Goal: Task Accomplishment & Management: Manage account settings

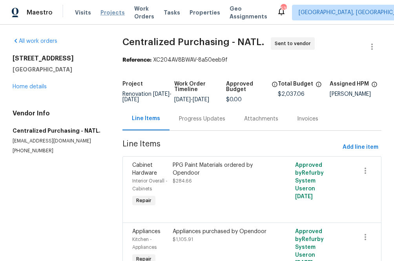
click at [111, 15] on span "Projects" at bounding box center [112, 13] width 24 height 8
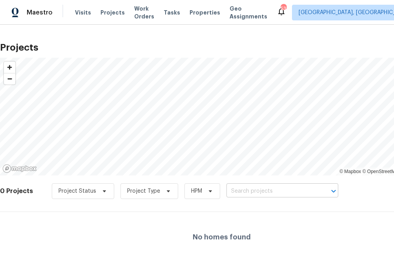
click at [256, 192] on input "text" at bounding box center [271, 191] width 90 height 12
click at [296, 194] on input "text" at bounding box center [271, 191] width 90 height 12
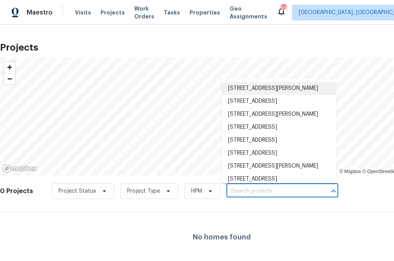
click at [296, 194] on input "text" at bounding box center [271, 191] width 90 height 12
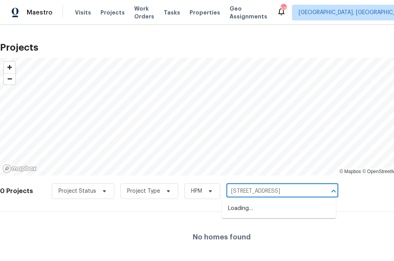
type input "101 country hills"
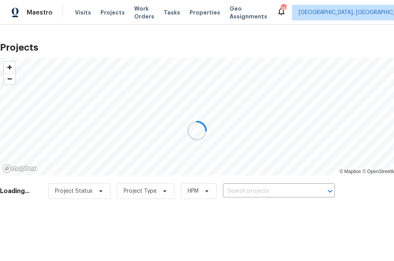
click at [234, 193] on div at bounding box center [197, 130] width 394 height 261
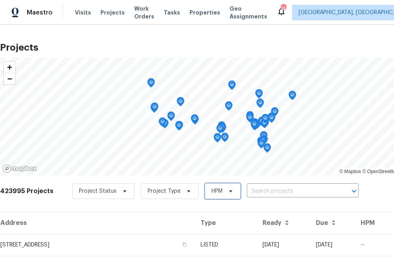
click at [233, 190] on span "HPM" at bounding box center [223, 191] width 36 height 16
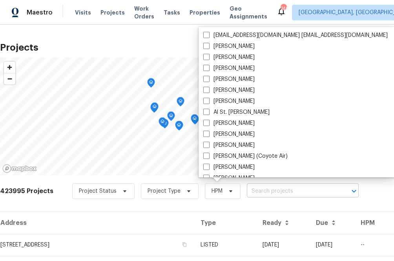
click at [256, 190] on input "text" at bounding box center [292, 191] width 90 height 12
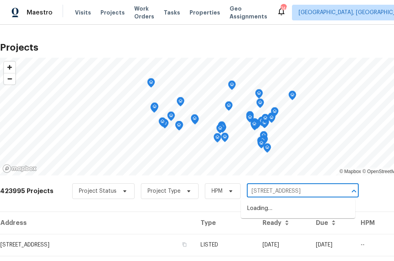
type input "101 country hills"
click at [256, 209] on li "[STREET_ADDRESS]" at bounding box center [298, 208] width 114 height 13
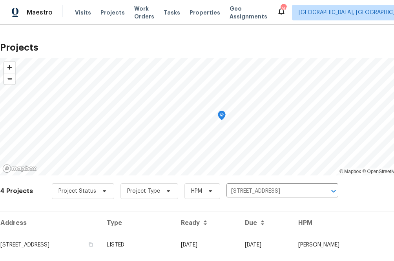
scroll to position [86, 0]
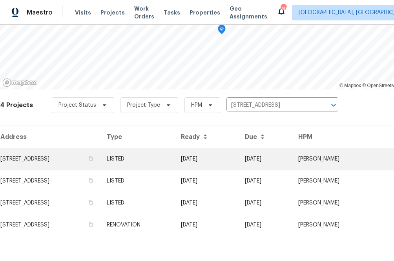
click at [81, 168] on td "[STREET_ADDRESS]" at bounding box center [50, 159] width 100 height 22
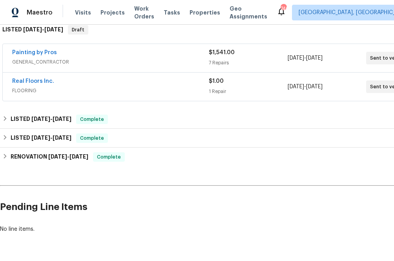
scroll to position [131, 49]
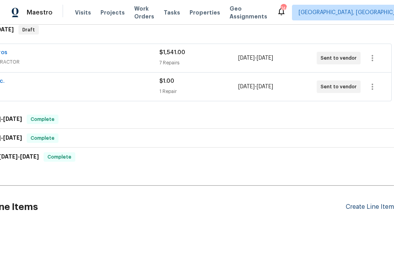
click at [368, 205] on div "Create Line Item" at bounding box center [369, 206] width 48 height 7
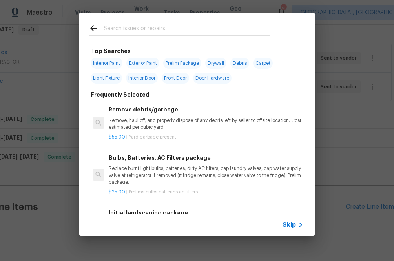
click at [288, 221] on span "Skip" at bounding box center [288, 225] width 13 height 8
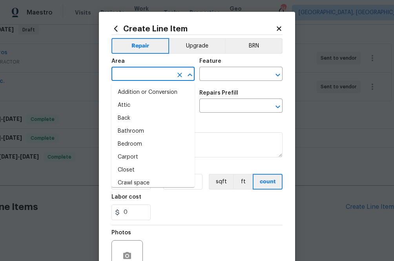
click at [153, 71] on input "text" at bounding box center [141, 75] width 61 height 12
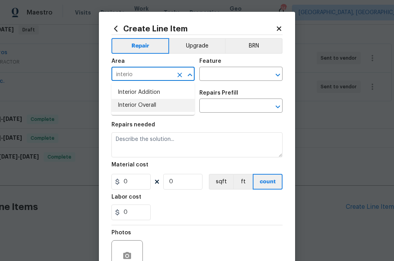
click at [129, 107] on li "Interior Overall" at bounding box center [152, 105] width 83 height 13
type input "Interior Overall"
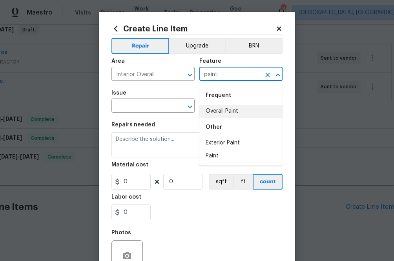
click at [224, 111] on li "Overall Paint" at bounding box center [240, 111] width 83 height 13
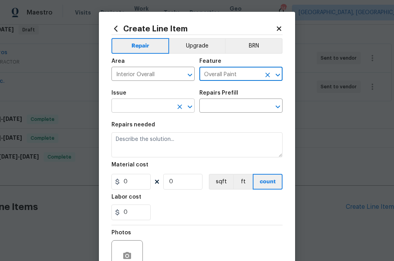
type input "Overall Paint"
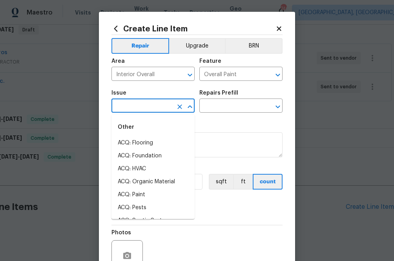
click at [169, 104] on input "text" at bounding box center [141, 106] width 61 height 12
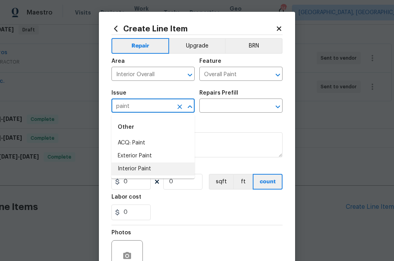
click at [168, 171] on li "Interior Paint" at bounding box center [152, 168] width 83 height 13
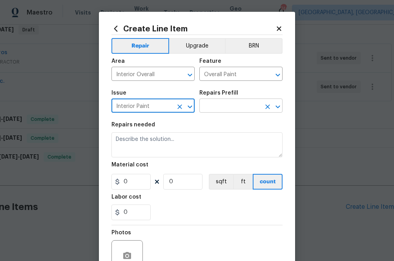
type input "Interior Paint"
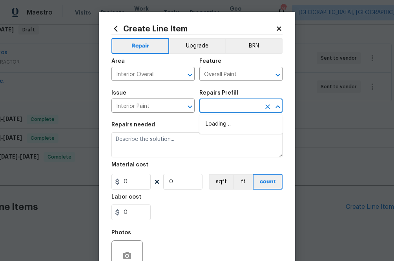
click at [223, 105] on input "text" at bounding box center [229, 106] width 61 height 12
type input "o"
type input "ppg"
click at [239, 122] on li "PPG Paint Materials - Interior Paint $1.00" at bounding box center [240, 128] width 83 height 21
type input "PPG Paint Materials - Interior Paint $1.00"
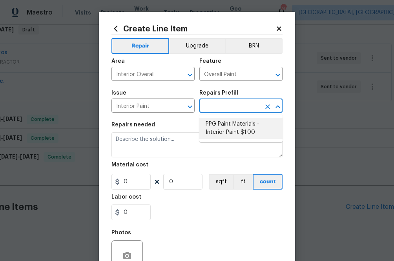
type textarea "PPG Paint Materials ordered by Opendoor"
type input "1"
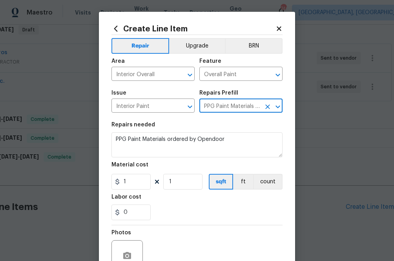
type input "PPG Paint Materials - Interior Paint $1.00"
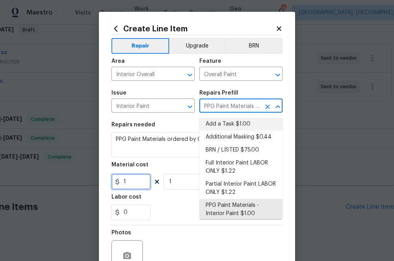
click at [140, 187] on input "1" at bounding box center [130, 182] width 39 height 16
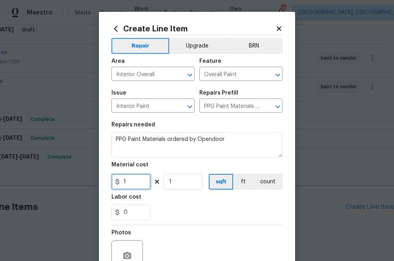
click at [140, 187] on input "1" at bounding box center [130, 182] width 39 height 16
paste input "14.17"
type input "114.17"
click at [166, 202] on div "Labor cost" at bounding box center [196, 199] width 171 height 10
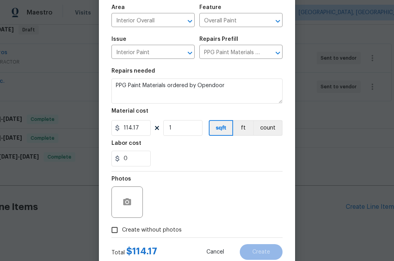
scroll to position [77, 0]
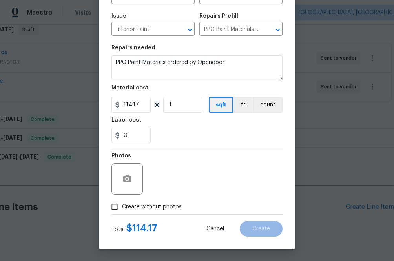
click at [146, 210] on span "Create without photos" at bounding box center [152, 207] width 60 height 8
click at [122, 210] on input "Create without photos" at bounding box center [114, 206] width 15 height 15
checkbox input "true"
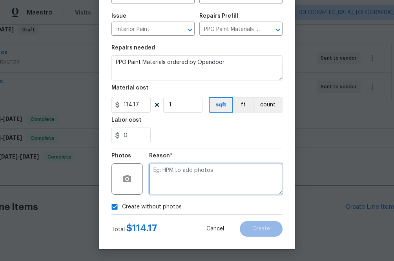
click at [191, 180] on textarea at bounding box center [215, 178] width 133 height 31
type textarea "na"
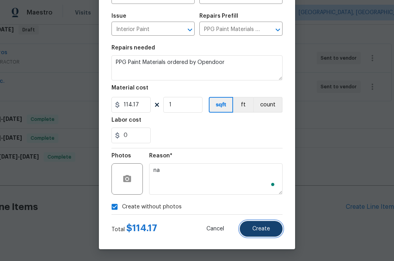
click at [243, 233] on button "Create" at bounding box center [261, 229] width 43 height 16
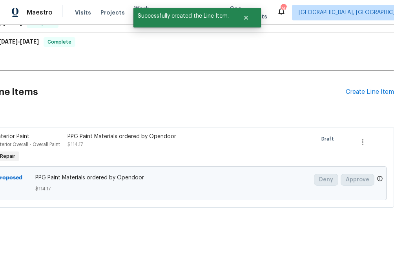
scroll to position [246, 0]
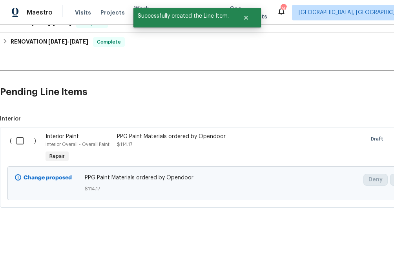
click at [18, 143] on input "checkbox" at bounding box center [23, 141] width 22 height 16
checkbox input "true"
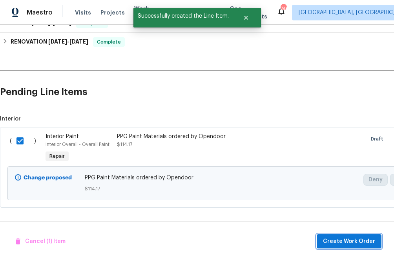
click at [338, 239] on span "Create Work Order" at bounding box center [349, 241] width 52 height 10
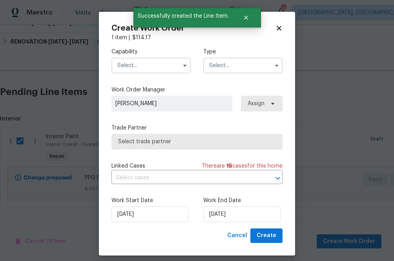
drag, startPoint x: 173, startPoint y: 68, endPoint x: 173, endPoint y: 73, distance: 4.7
click at [173, 68] on input "text" at bounding box center [150, 66] width 79 height 16
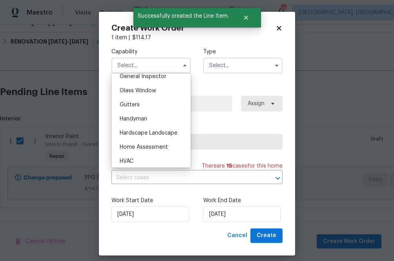
scroll to position [632, 0]
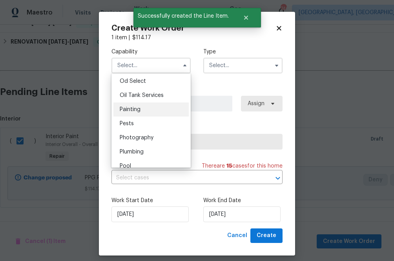
click at [157, 111] on div "Painting" at bounding box center [150, 109] width 75 height 14
type input "Painting"
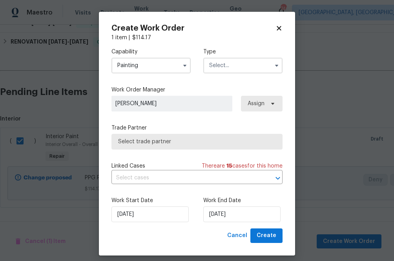
click at [229, 61] on input "text" at bounding box center [242, 66] width 79 height 16
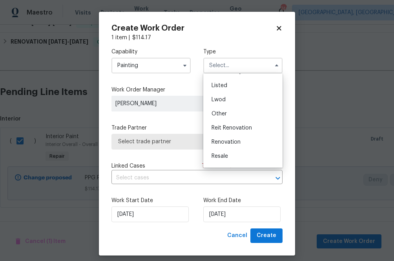
scroll to position [69, 0]
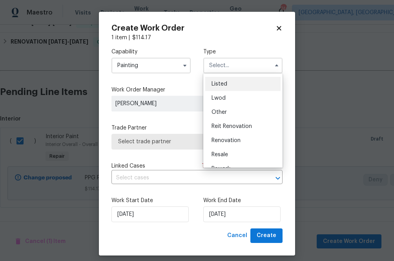
click at [226, 85] on span "Listed" at bounding box center [219, 83] width 16 height 5
type input "Listed"
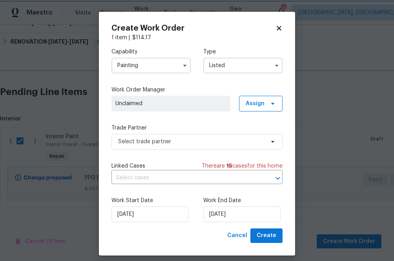
scroll to position [0, 0]
click at [258, 103] on span "Assign" at bounding box center [254, 104] width 19 height 8
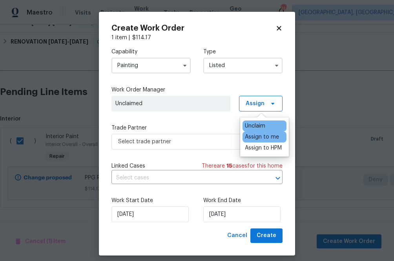
click at [255, 137] on div "Assign to me" at bounding box center [262, 137] width 34 height 8
click at [137, 173] on input "text" at bounding box center [185, 178] width 149 height 12
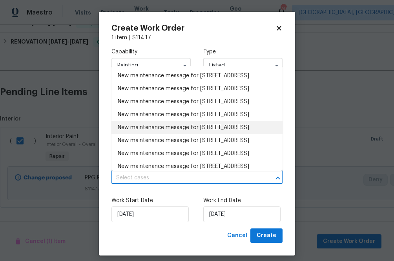
click at [153, 194] on div "Work Start Date [DATE] Work End Date [DATE]" at bounding box center [196, 209] width 171 height 38
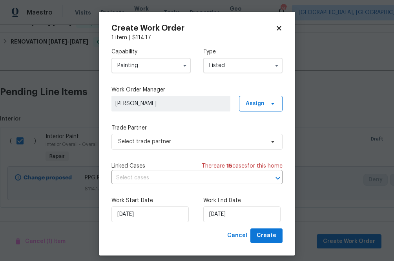
click at [182, 130] on label "Trade Partner" at bounding box center [196, 128] width 171 height 8
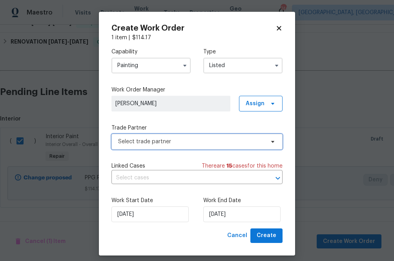
click at [182, 140] on span "Select trade partner" at bounding box center [191, 142] width 146 height 8
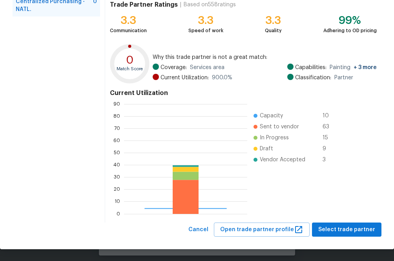
scroll to position [110, 123]
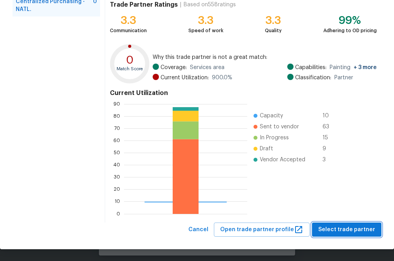
click at [334, 222] on button "Select trade partner" at bounding box center [346, 229] width 69 height 15
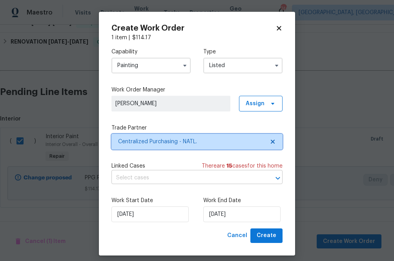
scroll to position [0, 0]
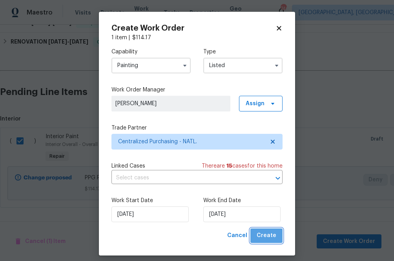
click at [271, 231] on span "Create" at bounding box center [266, 236] width 20 height 10
checkbox input "false"
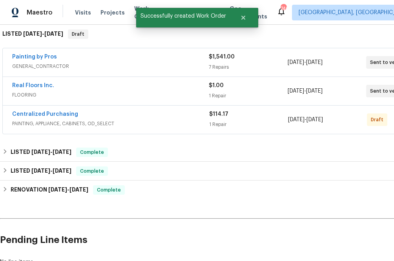
scroll to position [95, 0]
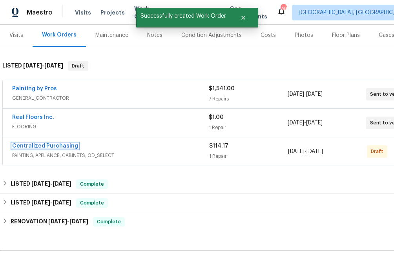
click at [58, 146] on link "Centralized Purchasing" at bounding box center [45, 145] width 66 height 5
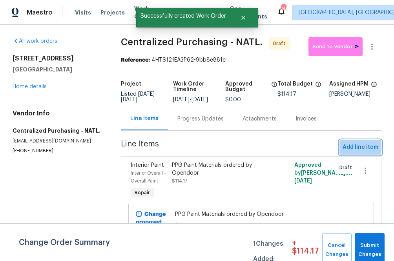
click at [356, 152] on span "Add line item" at bounding box center [360, 147] width 36 height 10
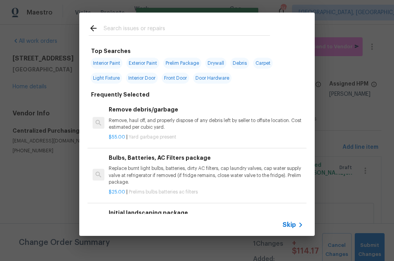
click at [287, 217] on div "Skip" at bounding box center [196, 225] width 235 height 22
click at [287, 221] on span "Skip" at bounding box center [288, 225] width 13 height 8
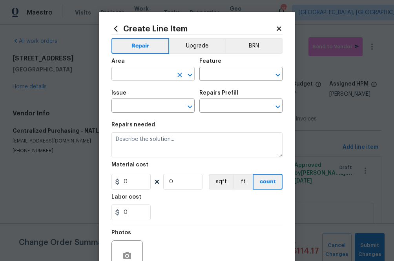
click at [169, 76] on input "text" at bounding box center [141, 75] width 61 height 12
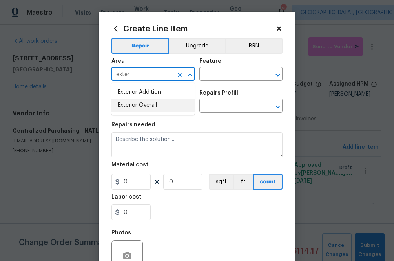
click at [161, 101] on li "Exterior Overall" at bounding box center [152, 105] width 83 height 13
type input "Exterior Overall"
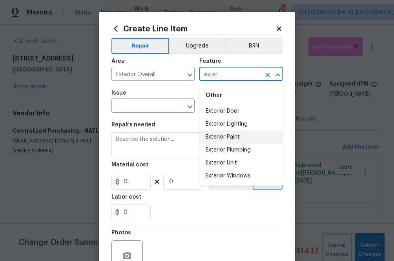
click at [212, 135] on li "Exterior Paint" at bounding box center [240, 137] width 83 height 13
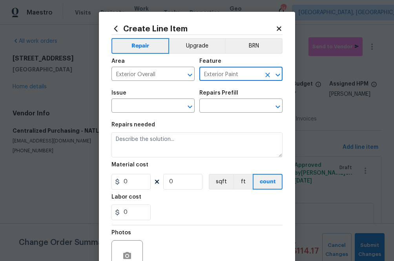
type input "Exterior Paint"
click at [163, 115] on span "Issue ​" at bounding box center [152, 101] width 83 height 32
click at [163, 111] on input "text" at bounding box center [141, 106] width 61 height 12
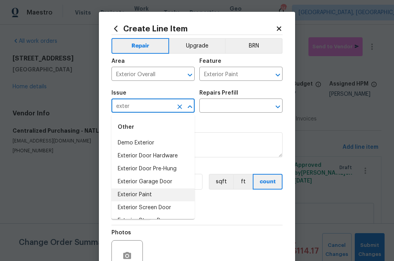
click at [154, 194] on li "Exterior Paint" at bounding box center [152, 194] width 83 height 13
type input "Exterior Paint"
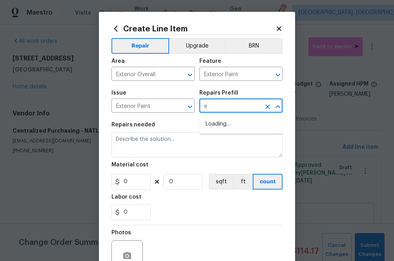
type input "ex"
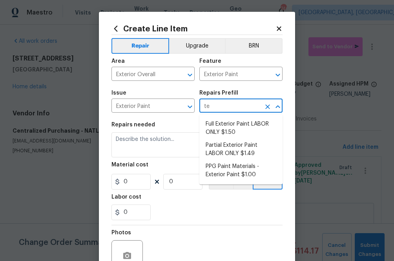
type input "t"
type input "exter"
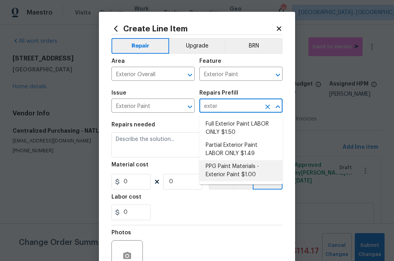
click at [221, 172] on li "PPG Paint Materials - Exterior Paint $1.00" at bounding box center [240, 170] width 83 height 21
type input "Overall Paint"
type input "PPG Paint Materials - Exterior Paint $1.00"
type textarea "PPG Paint Materials ordered by Opendoor"
type input "1"
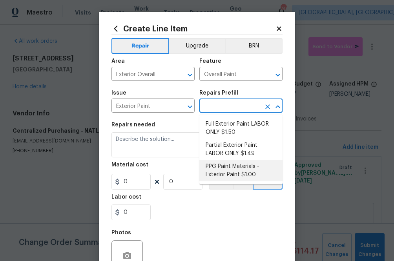
type input "1"
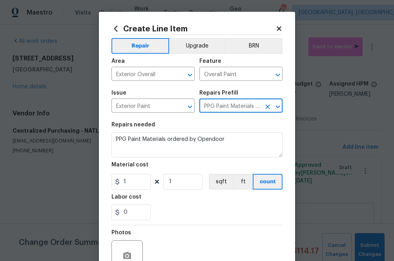
type input "PPG Paint Materials - Exterior Paint $1.00"
click at [133, 179] on input "1" at bounding box center [130, 182] width 39 height 16
paste input "98.75"
type input "98.75"
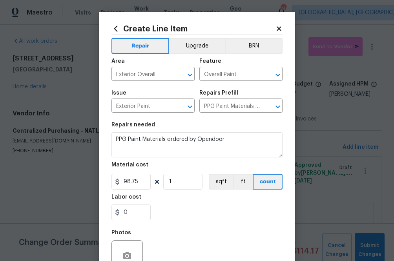
click at [172, 201] on div "Labor cost" at bounding box center [196, 199] width 171 height 10
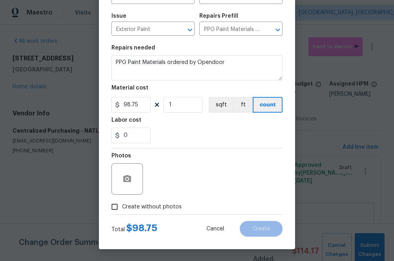
scroll to position [77, 0]
click at [162, 203] on span "Create without photos" at bounding box center [152, 207] width 60 height 8
click at [182, 193] on div "Photos" at bounding box center [196, 173] width 171 height 51
click at [176, 207] on span "Create without photos" at bounding box center [152, 207] width 60 height 8
click at [122, 207] on input "Create without photos" at bounding box center [114, 206] width 15 height 15
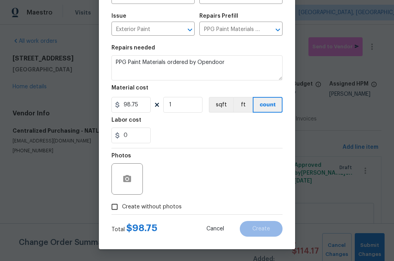
checkbox input "true"
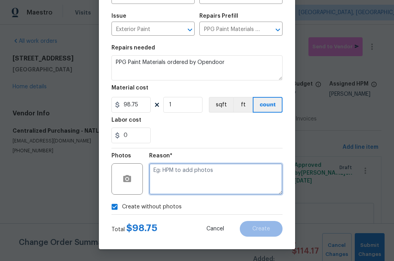
click at [191, 167] on textarea at bounding box center [215, 178] width 133 height 31
type textarea "na"
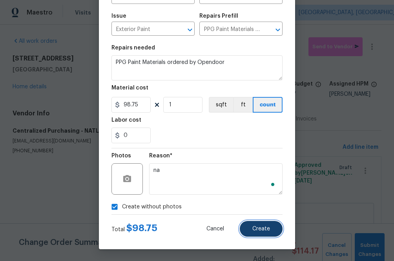
click at [260, 229] on span "Create" at bounding box center [261, 229] width 18 height 6
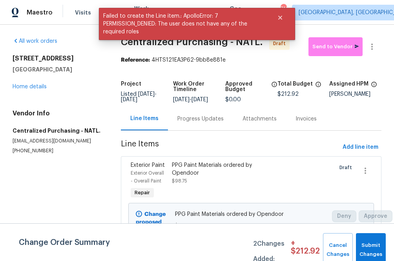
click at [333, 29] on div "All work orders [STREET_ADDRESS] Home details Vendor Info Centralized Purchasin…" at bounding box center [197, 189] width 394 height 329
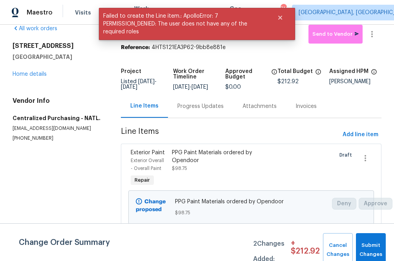
scroll to position [0, 0]
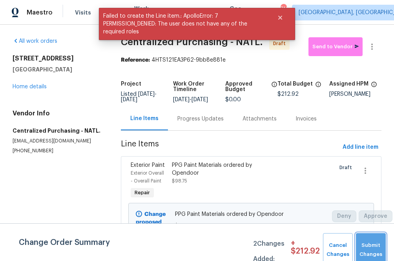
click at [367, 237] on button "Submit Changes" at bounding box center [371, 250] width 30 height 34
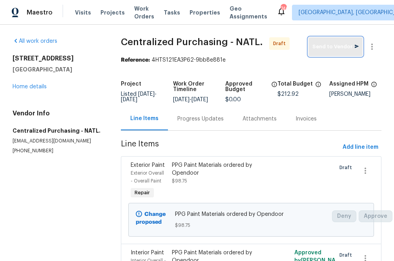
click at [340, 47] on span "Send to Vendor" at bounding box center [335, 46] width 46 height 9
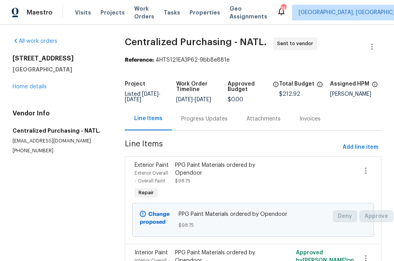
click at [208, 123] on div "Progress Updates" at bounding box center [204, 119] width 46 height 8
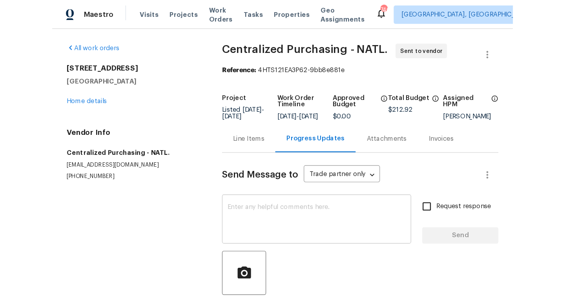
scroll to position [42, 0]
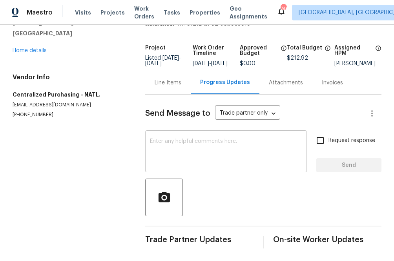
click at [202, 148] on textarea at bounding box center [226, 151] width 152 height 27
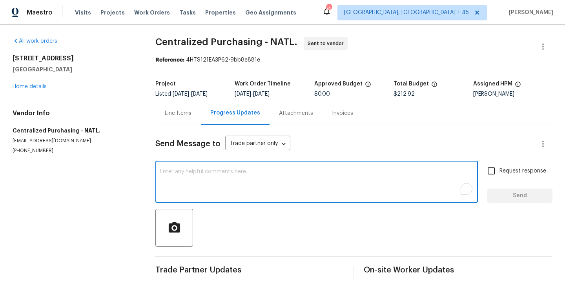
scroll to position [0, 0]
click at [225, 176] on textarea "To enrich screen reader interactions, please activate Accessibility in Grammarl…" at bounding box center [316, 182] width 313 height 27
click at [172, 233] on icon "button" at bounding box center [174, 228] width 14 height 14
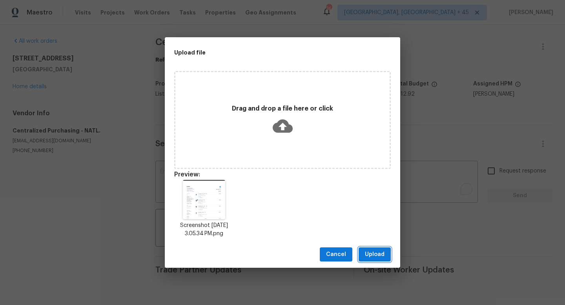
click at [378, 256] on span "Upload" at bounding box center [375, 255] width 20 height 10
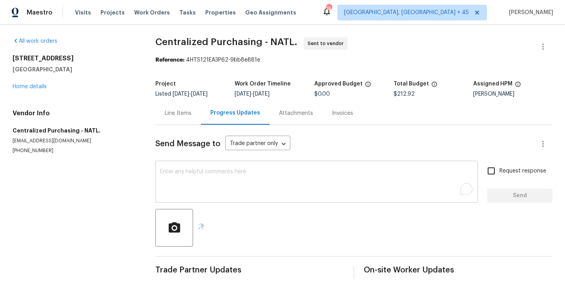
click at [322, 178] on textarea "To enrich screen reader interactions, please activate Accessibility in Grammarl…" at bounding box center [316, 182] width 313 height 27
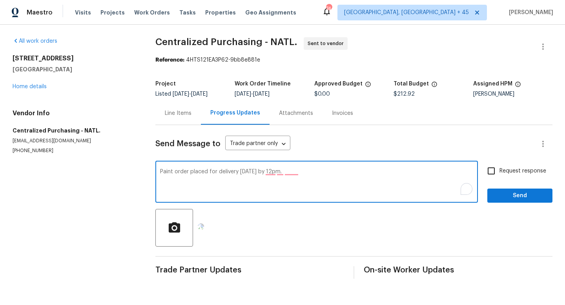
type textarea "Paint order placed for delivery [DATE] by 12pm."
click at [393, 196] on span "Send" at bounding box center [519, 196] width 53 height 10
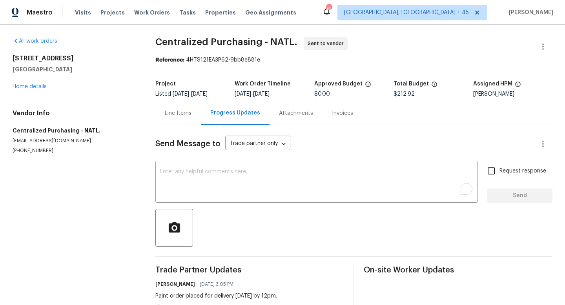
click at [167, 114] on div "Line Items" at bounding box center [178, 113] width 27 height 8
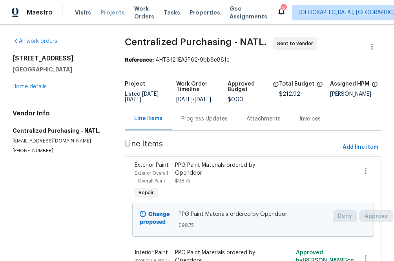
click at [105, 15] on span "Projects" at bounding box center [112, 13] width 24 height 8
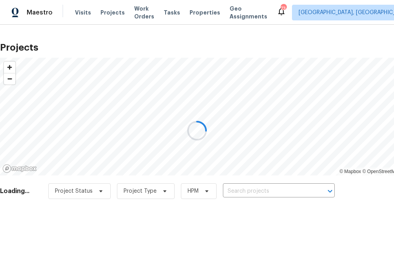
click at [240, 192] on div at bounding box center [197, 130] width 394 height 261
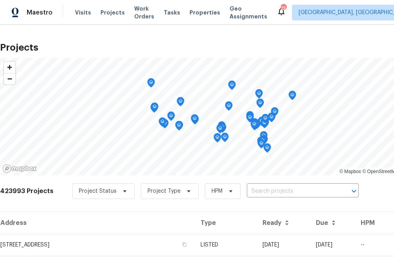
click at [240, 192] on div "Project Status Project Type HPM ​" at bounding box center [215, 191] width 286 height 16
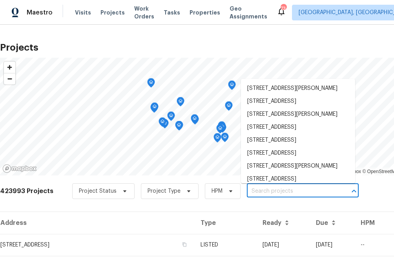
click at [256, 191] on input "text" at bounding box center [292, 191] width 90 height 12
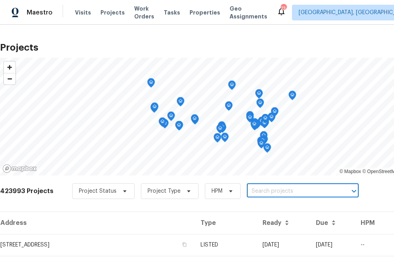
click at [256, 191] on input "text" at bounding box center [292, 191] width 90 height 12
click at [282, 191] on input "77 [GEOGRAPHIC_DATA]" at bounding box center [292, 191] width 90 height 12
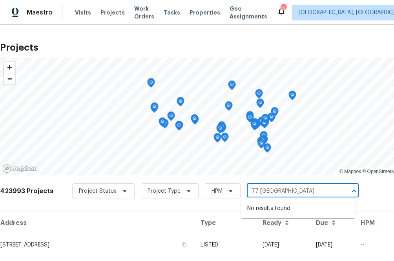
click at [282, 191] on input "77 [GEOGRAPHIC_DATA]" at bounding box center [292, 191] width 90 height 12
type input "[STREET_ADDRESS]"
click at [265, 207] on li "[STREET_ADDRESS]" at bounding box center [298, 208] width 114 height 13
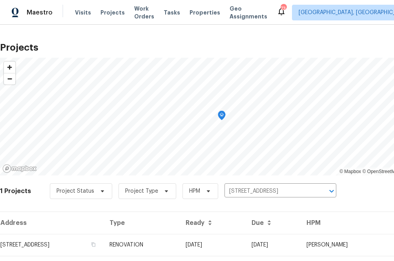
scroll to position [20, 0]
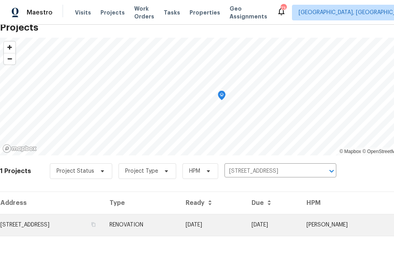
click at [74, 221] on td "[STREET_ADDRESS]" at bounding box center [51, 225] width 103 height 22
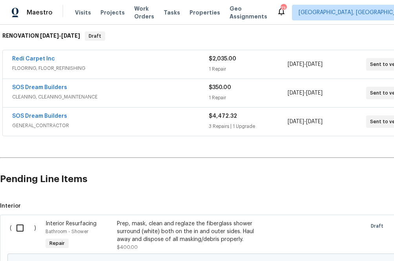
scroll to position [125, 49]
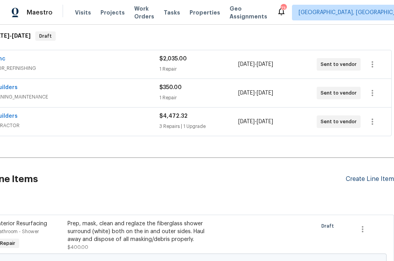
click at [377, 176] on div "Create Line Item" at bounding box center [369, 178] width 48 height 7
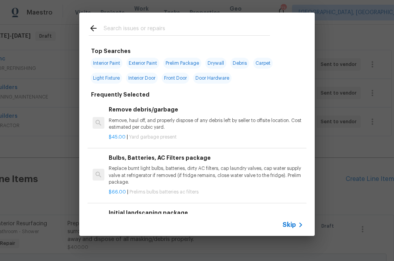
click at [288, 220] on div "Skip" at bounding box center [293, 224] width 23 height 9
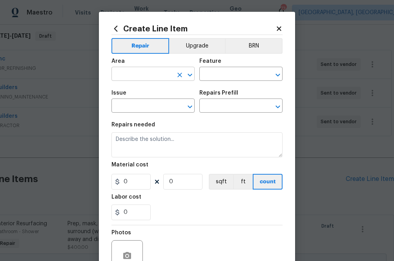
click at [164, 75] on input "text" at bounding box center [141, 75] width 61 height 12
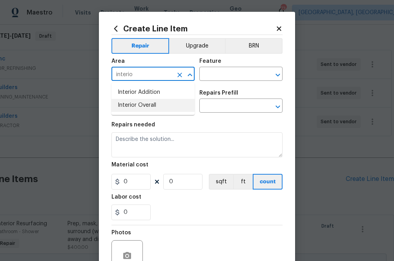
click at [159, 107] on li "Interior Overall" at bounding box center [152, 105] width 83 height 13
type input "Interior Overall"
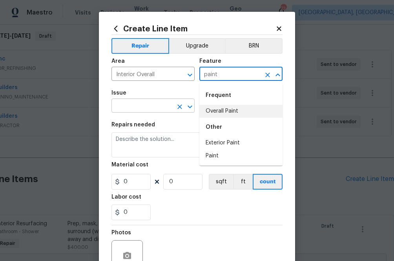
drag, startPoint x: 234, startPoint y: 105, endPoint x: 138, endPoint y: 107, distance: 96.1
click at [138, 107] on body "Maestro Visits Projects Work Orders Tasks Properties Geo Assignments [STREET_AD…" at bounding box center [197, 130] width 394 height 261
type input "paint"
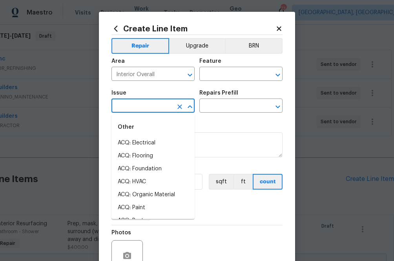
click at [138, 106] on input "text" at bounding box center [141, 106] width 61 height 12
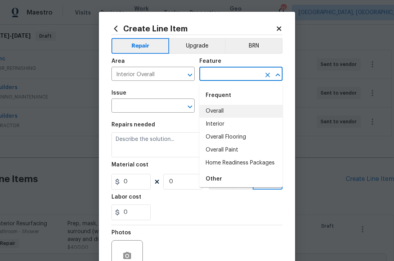
click at [218, 73] on input "text" at bounding box center [229, 75] width 61 height 12
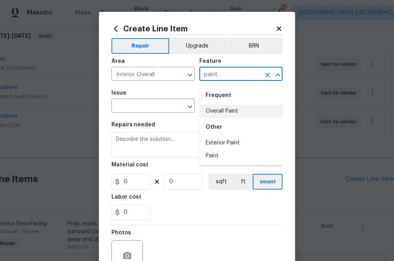
click at [247, 107] on li "Overall Paint" at bounding box center [240, 111] width 83 height 13
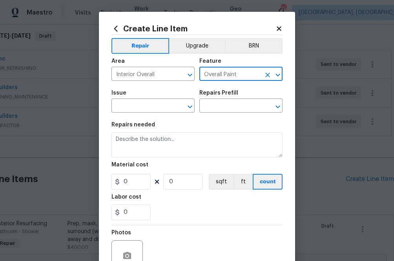
type input "Overall Paint"
click at [130, 114] on span "Issue ​" at bounding box center [152, 101] width 83 height 32
click at [133, 107] on input "text" at bounding box center [141, 106] width 61 height 12
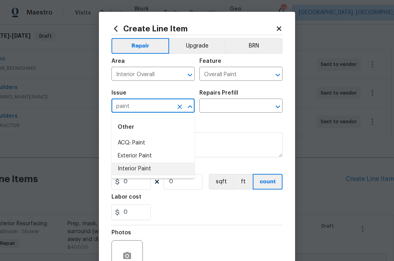
click at [138, 171] on li "Interior Paint" at bounding box center [152, 168] width 83 height 13
type input "Interior Paint"
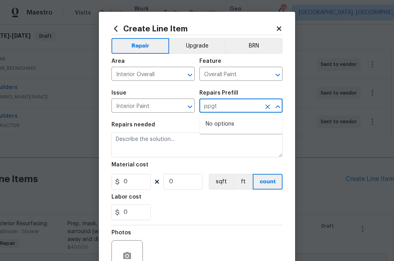
type input "ppg"
click at [253, 116] on ul "PPG Paint Materials - Interior Paint $1.00" at bounding box center [240, 127] width 83 height 27
click at [246, 125] on li "PPG Paint Materials - Interior Paint $1.00" at bounding box center [240, 128] width 83 height 21
type textarea "PPG Paint Materials ordered by Opendoor"
type input "1"
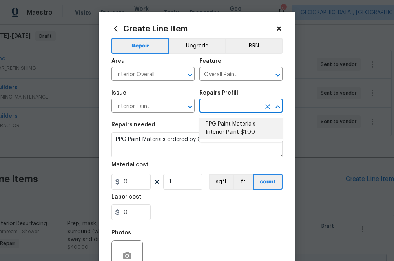
type input "PPG Paint Materials - Interior Paint $1.00"
type input "1"
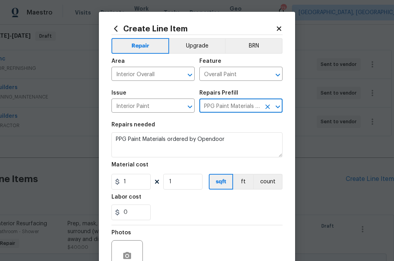
type input "PPG Paint Materials - Interior Paint $1.00"
click at [134, 182] on input "1" at bounding box center [130, 182] width 39 height 16
click at [131, 184] on input "1" at bounding box center [130, 182] width 39 height 16
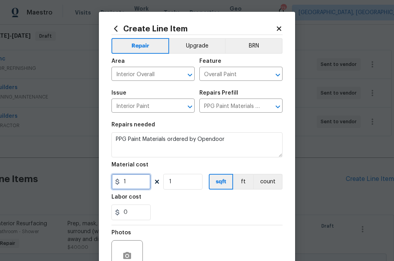
click at [131, 184] on input "1" at bounding box center [130, 182] width 39 height 16
paste input "612.64"
type input "612.64"
click at [190, 196] on div "Labor cost" at bounding box center [196, 199] width 171 height 10
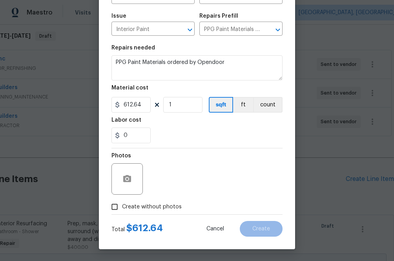
click at [163, 206] on span "Create without photos" at bounding box center [152, 207] width 60 height 8
click at [122, 206] on input "Create without photos" at bounding box center [114, 206] width 15 height 15
checkbox input "true"
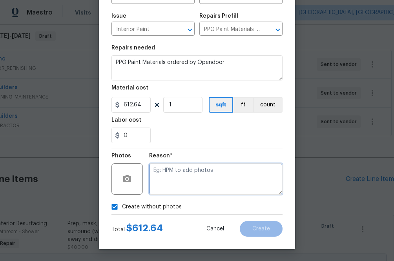
click at [187, 163] on textarea at bounding box center [215, 178] width 133 height 31
type textarea "na"
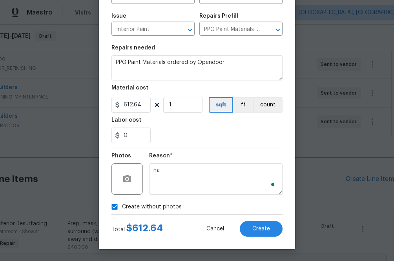
click at [212, 201] on div "Create without photos" at bounding box center [196, 206] width 171 height 15
click at [263, 231] on span "Create" at bounding box center [261, 229] width 18 height 6
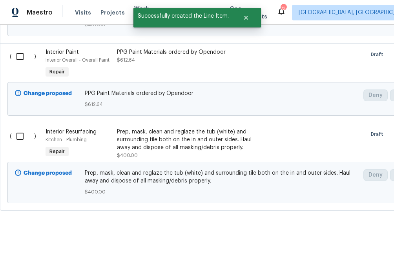
scroll to position [346, 0]
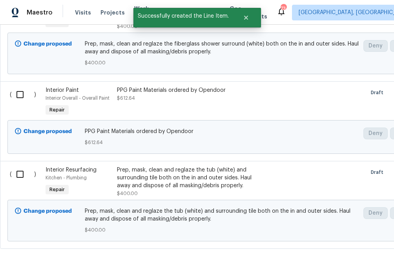
click at [19, 92] on input "checkbox" at bounding box center [23, 94] width 22 height 16
checkbox input "true"
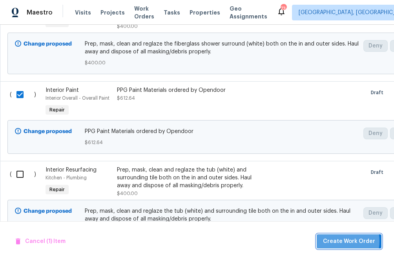
click at [339, 241] on span "Create Work Order" at bounding box center [349, 241] width 52 height 10
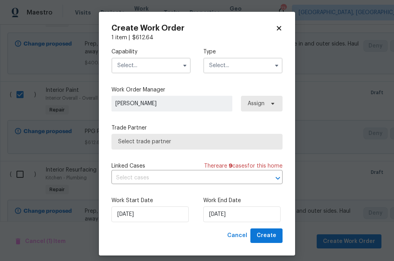
click at [153, 64] on input "text" at bounding box center [150, 66] width 79 height 16
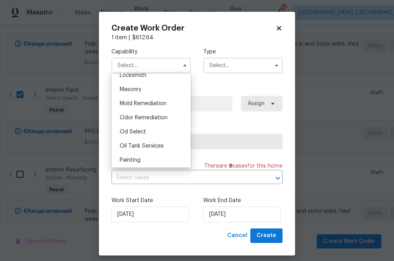
scroll to position [583, 0]
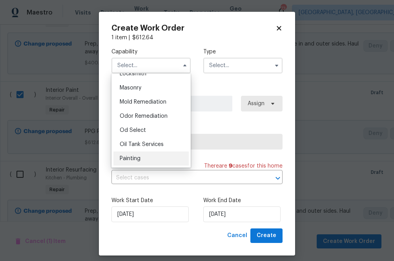
click at [140, 157] on span "Painting" at bounding box center [130, 158] width 21 height 5
type input "Painting"
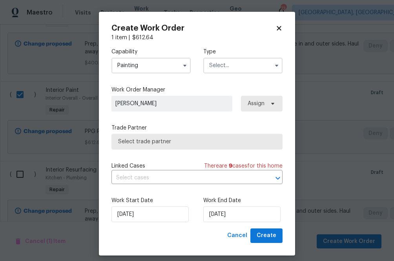
click at [232, 65] on input "text" at bounding box center [242, 66] width 79 height 16
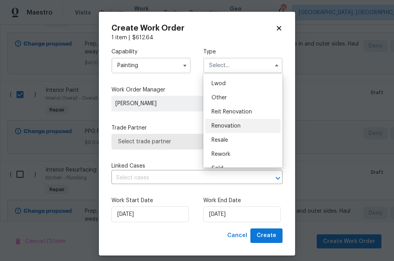
scroll to position [93, 0]
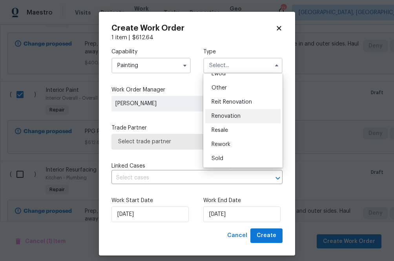
click at [234, 119] on div "Renovation" at bounding box center [242, 116] width 75 height 14
type input "Renovation"
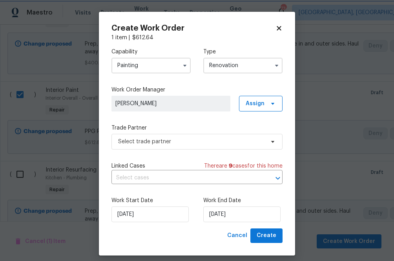
scroll to position [0, 0]
click at [243, 118] on div "Capability Painting Type Renovation Feedback Hoa Violation Incident Insured Len…" at bounding box center [196, 135] width 171 height 187
click at [248, 111] on span "Assign" at bounding box center [261, 104] width 44 height 16
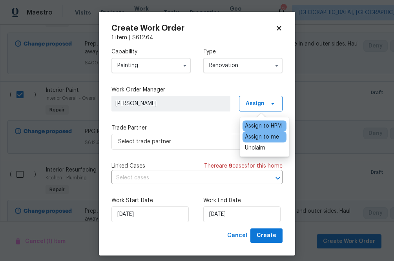
click at [248, 134] on div "Assign to me" at bounding box center [262, 137] width 34 height 8
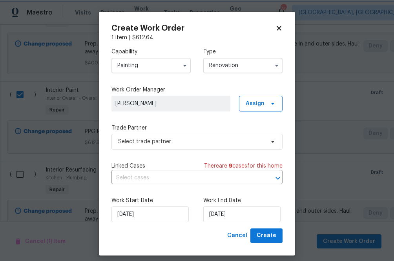
click at [187, 155] on div "Capability Painting Type Renovation Work Order Manager [PERSON_NAME] Assign Tra…" at bounding box center [196, 135] width 171 height 187
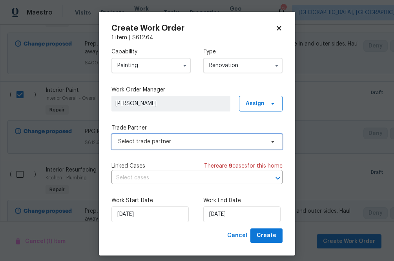
click at [187, 141] on span "Select trade partner" at bounding box center [191, 142] width 146 height 8
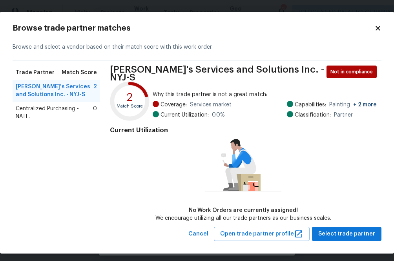
click at [76, 113] on span "Centralized Purchasing - NATL." at bounding box center [54, 113] width 77 height 16
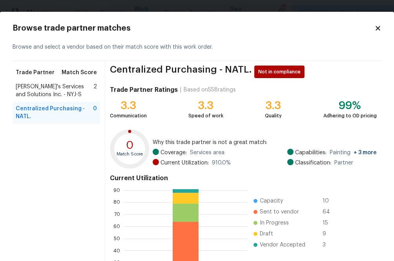
scroll to position [85, 0]
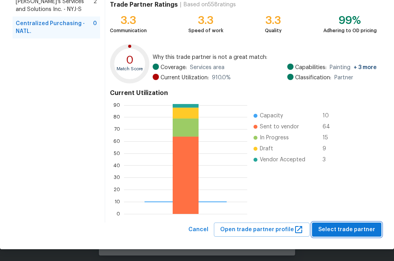
click at [348, 231] on span "Select trade partner" at bounding box center [346, 230] width 57 height 10
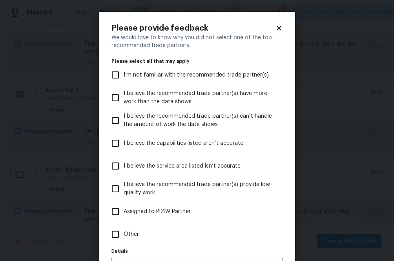
scroll to position [50, 0]
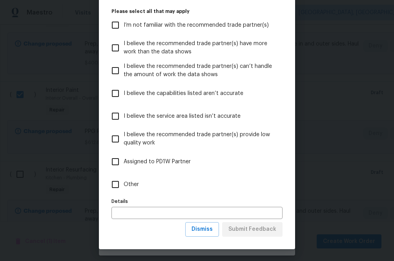
click at [126, 189] on label "Other" at bounding box center [191, 184] width 169 height 23
click at [124, 189] on input "Other" at bounding box center [115, 184] width 16 height 16
checkbox input "true"
click at [253, 226] on span "Submit Feedback" at bounding box center [252, 229] width 48 height 10
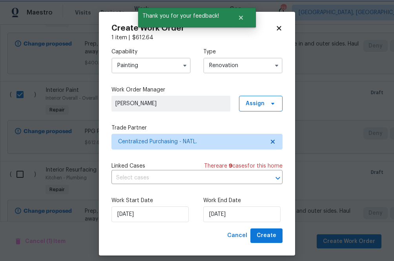
scroll to position [0, 0]
click at [266, 239] on span "Create" at bounding box center [266, 236] width 20 height 10
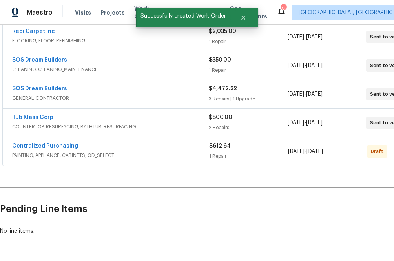
scroll to position [148, 0]
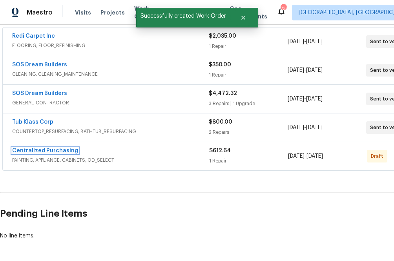
click at [62, 150] on link "Centralized Purchasing" at bounding box center [45, 150] width 66 height 5
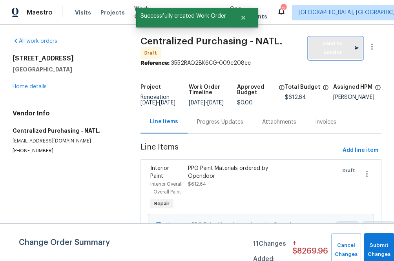
click at [336, 52] on button "Send to Vendor" at bounding box center [335, 48] width 54 height 22
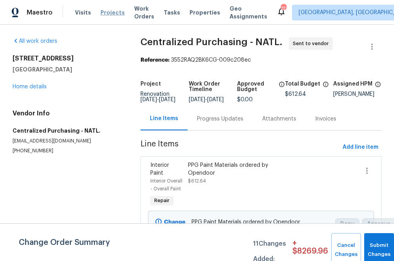
click at [109, 11] on span "Projects" at bounding box center [112, 13] width 24 height 8
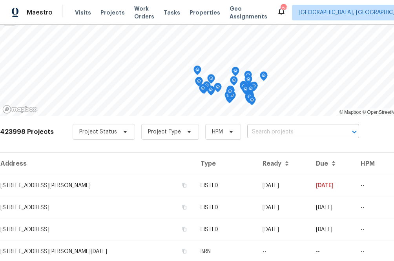
scroll to position [70, 0]
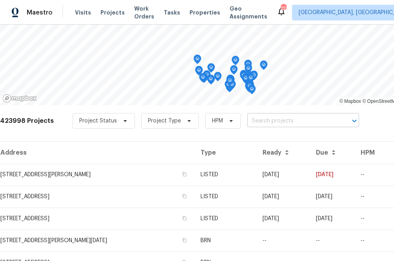
click at [278, 122] on input "text" at bounding box center [292, 121] width 90 height 12
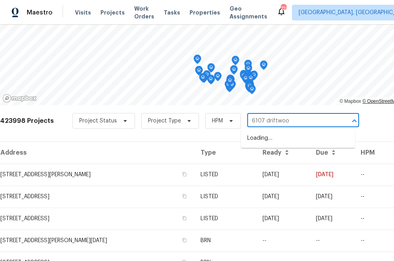
type input "6107 driftwood"
click at [262, 144] on li "[STREET_ADDRESS]" at bounding box center [298, 138] width 114 height 13
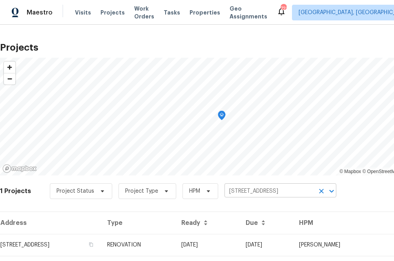
scroll to position [20, 0]
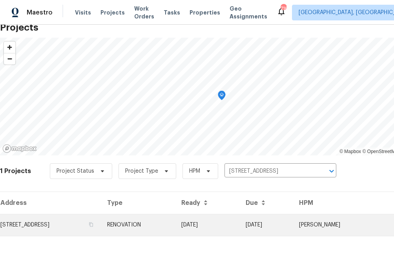
click at [67, 224] on td "[STREET_ADDRESS]" at bounding box center [50, 225] width 101 height 22
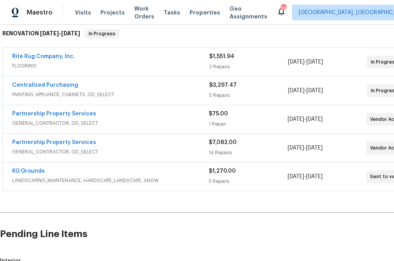
scroll to position [123, 0]
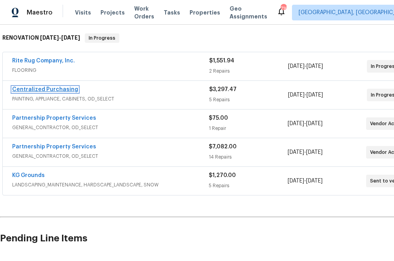
click at [35, 87] on link "Centralized Purchasing" at bounding box center [45, 89] width 66 height 5
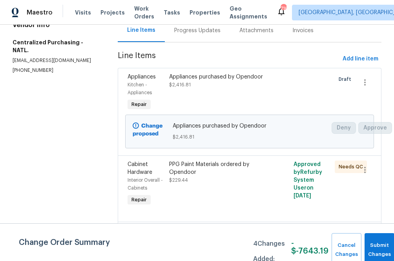
scroll to position [92, 0]
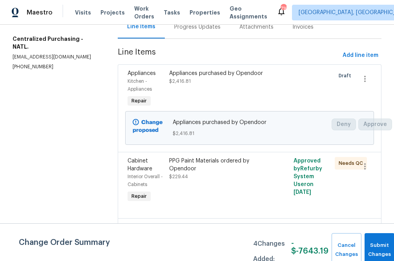
click at [374, 51] on section "Centralized Purchasing - NATL. In Progress Reference: NWTNZFT3N529-54b9eb2ae Pr…" at bounding box center [250, 174] width 264 height 458
click at [372, 56] on button "Add line item" at bounding box center [360, 55] width 42 height 15
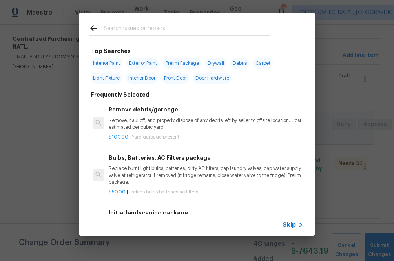
click at [286, 225] on span "Skip" at bounding box center [288, 225] width 13 height 8
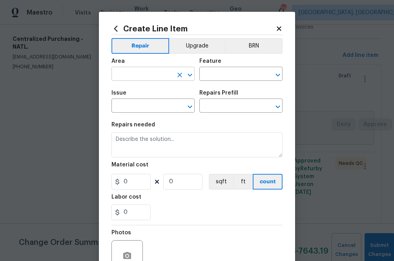
click at [158, 76] on input "text" at bounding box center [141, 75] width 61 height 12
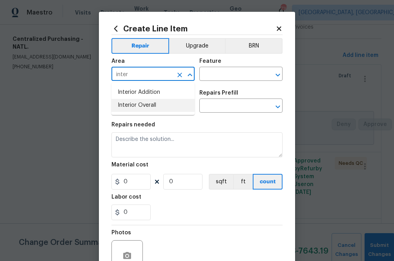
click at [147, 106] on li "Interior Overall" at bounding box center [152, 105] width 83 height 13
type input "Interior Overall"
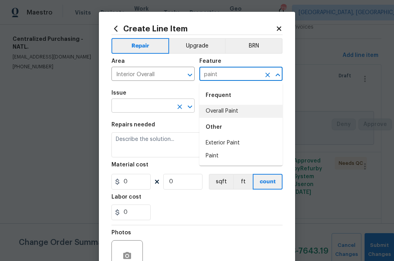
drag, startPoint x: 223, startPoint y: 108, endPoint x: 175, endPoint y: 108, distance: 47.8
click at [175, 108] on body "Maestro Visits Projects Work Orders Tasks Properties Geo Assignments [GEOGRAPHI…" at bounding box center [197, 130] width 394 height 261
type input "paint"
click at [168, 108] on input "text" at bounding box center [141, 106] width 61 height 12
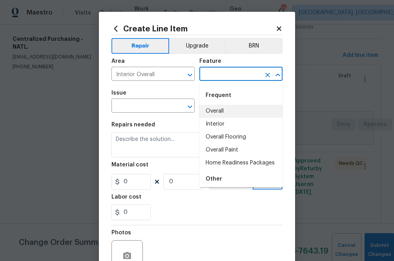
click at [228, 74] on input "text" at bounding box center [229, 75] width 61 height 12
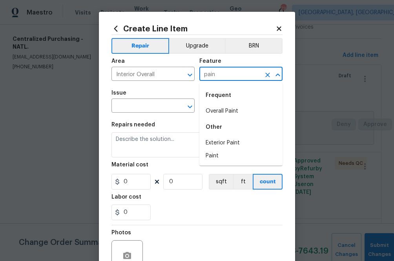
click at [231, 105] on li "Overall Paint" at bounding box center [240, 111] width 83 height 13
type input "Overall Paint"
click at [137, 110] on input "text" at bounding box center [141, 106] width 61 height 12
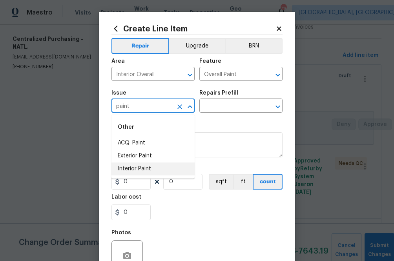
click at [152, 174] on li "Interior Paint" at bounding box center [152, 168] width 83 height 13
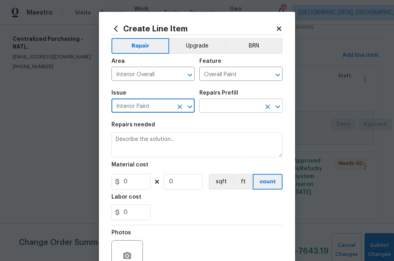
type input "Interior Paint"
click at [229, 107] on input "text" at bounding box center [229, 106] width 61 height 12
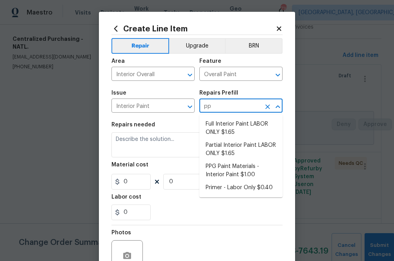
type input "ppg"
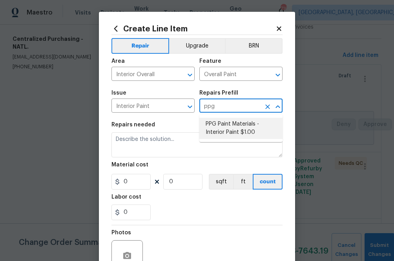
click at [229, 129] on li "PPG Paint Materials - Interior Paint $1.00" at bounding box center [240, 128] width 83 height 21
type input "PPG Paint Materials - Interior Paint $1.00"
type textarea "PPG Paint Materials ordered by Opendoor"
type input "1"
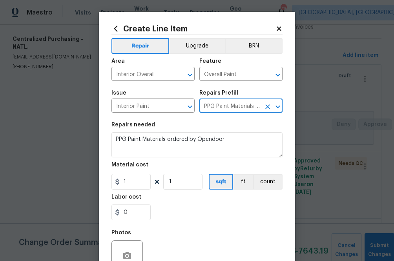
type input "PPG Paint Materials - Interior Paint $1.00"
click at [136, 187] on input "1" at bounding box center [130, 182] width 39 height 16
paste input "75.87"
type input "75.87"
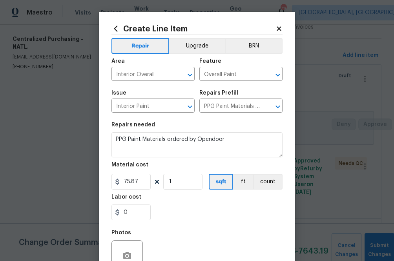
click at [162, 200] on div "Labor cost" at bounding box center [196, 199] width 171 height 10
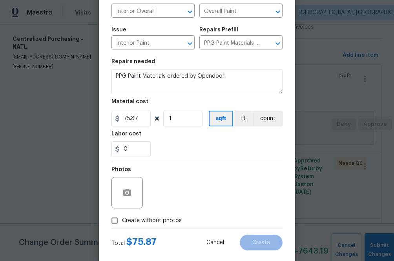
scroll to position [77, 0]
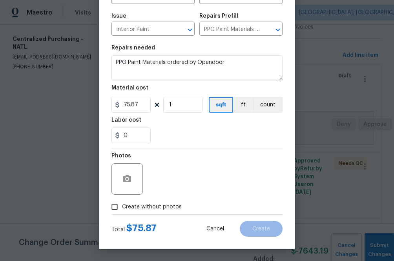
click at [157, 205] on span "Create without photos" at bounding box center [152, 207] width 60 height 8
click at [122, 205] on input "Create without photos" at bounding box center [114, 206] width 15 height 15
checkbox input "true"
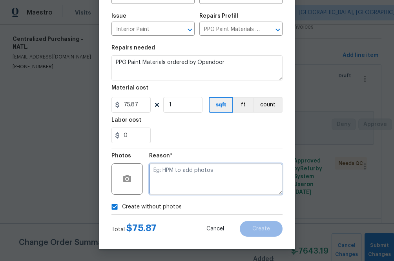
click at [189, 186] on textarea at bounding box center [215, 178] width 133 height 31
type textarea "na"
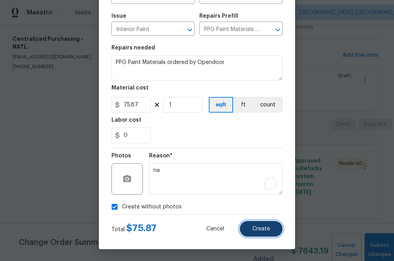
click at [260, 227] on span "Create" at bounding box center [261, 229] width 18 height 6
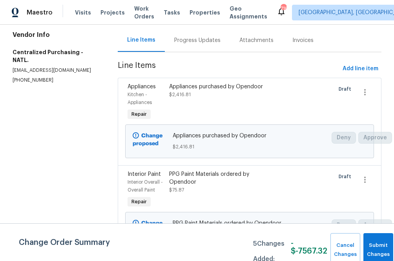
scroll to position [0, 0]
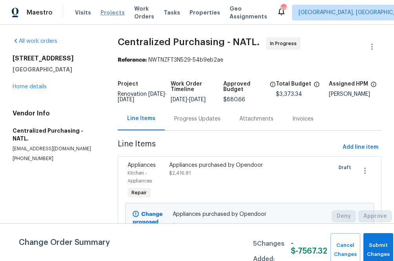
click at [112, 13] on span "Projects" at bounding box center [112, 13] width 24 height 8
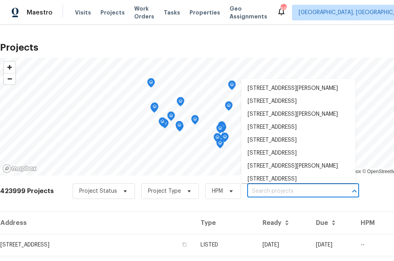
click at [279, 189] on input "text" at bounding box center [292, 191] width 90 height 12
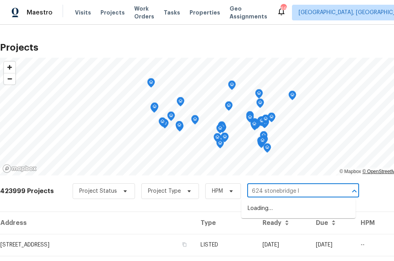
type input "624 stonebridge ln"
click at [307, 205] on li "[STREET_ADDRESS]" at bounding box center [298, 208] width 114 height 13
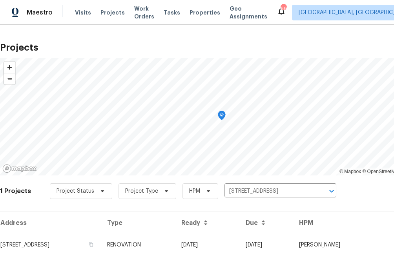
scroll to position [20, 0]
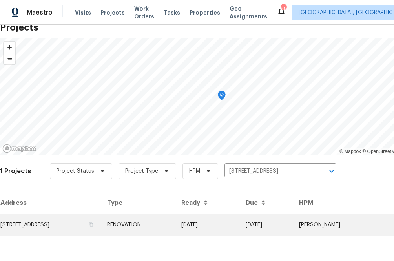
click at [99, 227] on td "[STREET_ADDRESS]" at bounding box center [50, 225] width 101 height 22
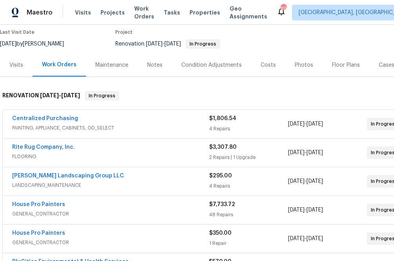
scroll to position [66, 0]
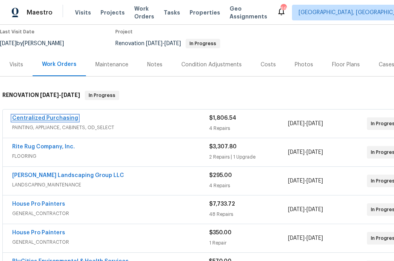
click at [56, 117] on link "Centralized Purchasing" at bounding box center [45, 117] width 66 height 5
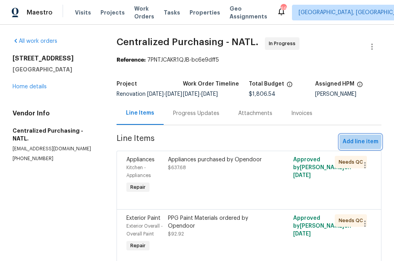
click at [346, 145] on span "Add line item" at bounding box center [360, 142] width 36 height 10
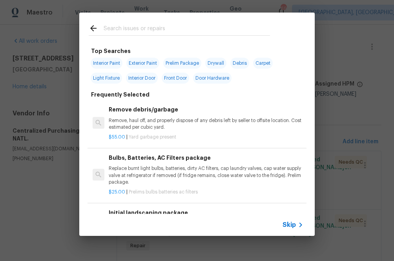
click at [282, 228] on span "Skip" at bounding box center [288, 225] width 13 height 8
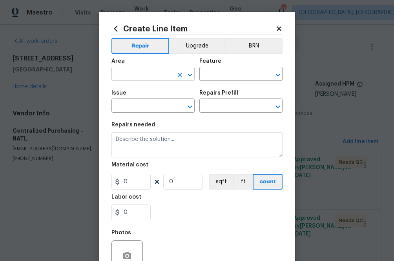
click at [153, 75] on input "text" at bounding box center [141, 75] width 61 height 12
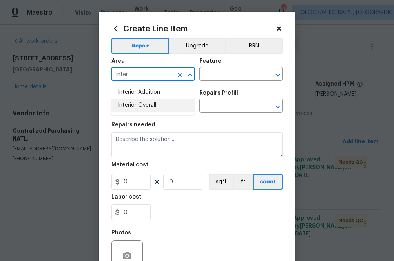
click at [157, 105] on li "Interior Overall" at bounding box center [152, 105] width 83 height 13
type input "Interior Overall"
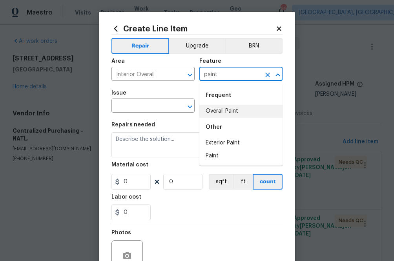
click at [233, 110] on li "Overall Paint" at bounding box center [240, 111] width 83 height 13
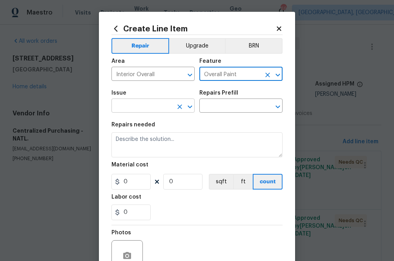
type input "Overall Paint"
click at [145, 109] on input "text" at bounding box center [141, 106] width 61 height 12
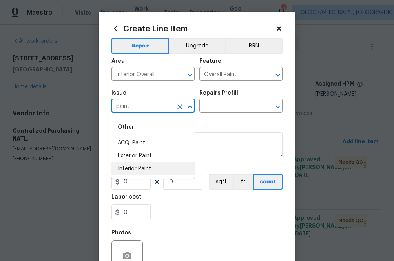
click at [151, 166] on li "Interior Paint" at bounding box center [152, 168] width 83 height 13
type input "Interior Paint"
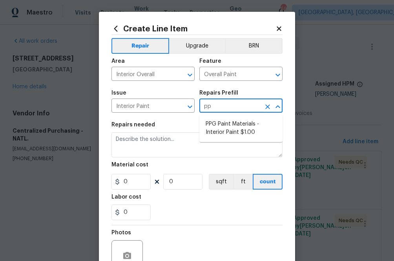
type input "ppg"
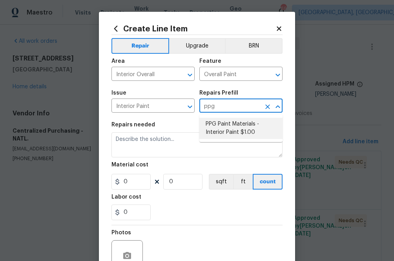
click at [222, 131] on li "PPG Paint Materials - Interior Paint $1.00" at bounding box center [240, 128] width 83 height 21
type input "PPG Paint Materials - Interior Paint $1.00"
type textarea "PPG Paint Materials ordered by Opendoor"
type input "1"
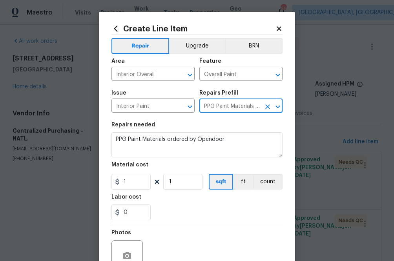
type input "PPG Paint Materials - Interior Paint $1.00"
click at [129, 177] on input "1" at bounding box center [130, 182] width 39 height 16
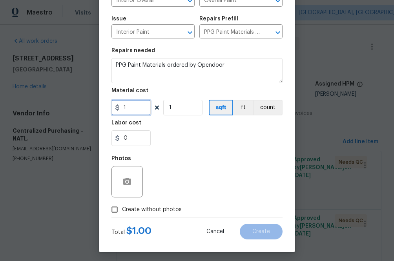
scroll to position [77, 0]
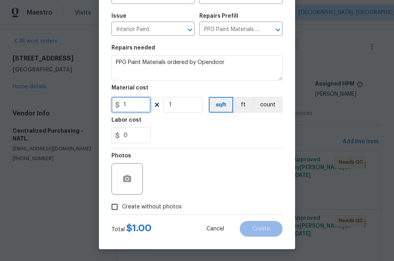
click at [138, 107] on input "1" at bounding box center [130, 105] width 39 height 16
paste input "63.5"
type input "63.5"
click at [153, 205] on span "Create without photos" at bounding box center [152, 207] width 60 height 8
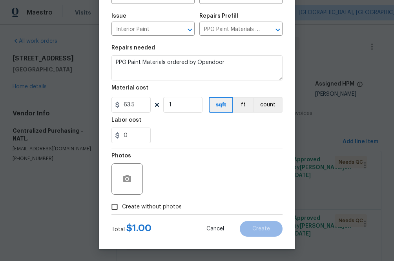
click at [122, 205] on input "Create without photos" at bounding box center [114, 206] width 15 height 15
checkbox input "true"
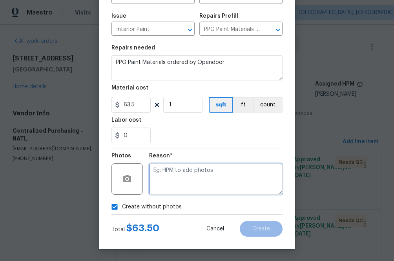
click at [174, 173] on textarea at bounding box center [215, 178] width 133 height 31
type textarea "na"
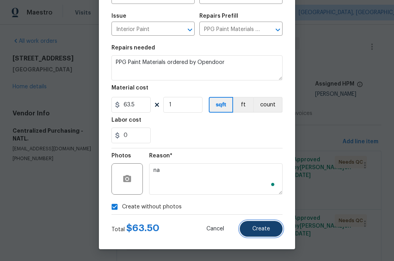
click at [267, 232] on button "Create" at bounding box center [261, 229] width 43 height 16
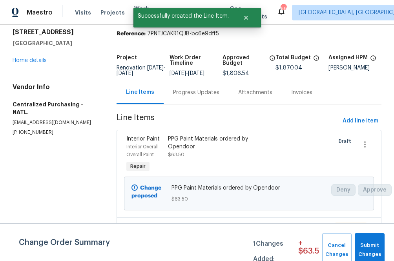
scroll to position [27, 0]
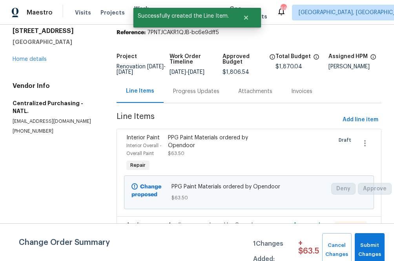
click at [205, 95] on div "Progress Updates" at bounding box center [196, 91] width 46 height 8
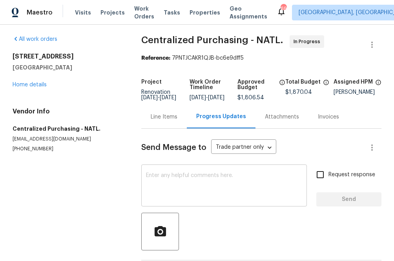
scroll to position [42, 0]
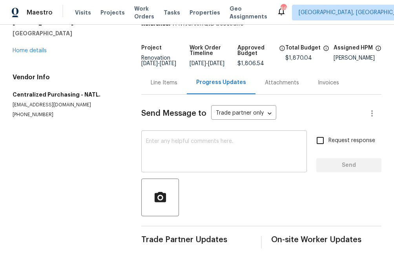
click at [204, 147] on textarea at bounding box center [224, 151] width 156 height 27
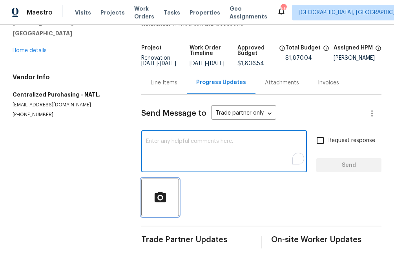
click at [159, 193] on icon "button" at bounding box center [159, 196] width 11 height 10
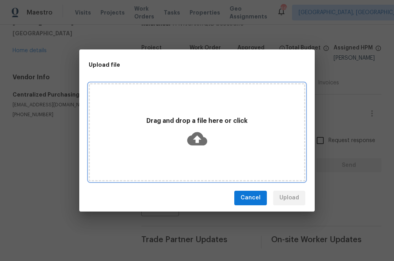
click at [200, 145] on icon at bounding box center [197, 139] width 20 height 20
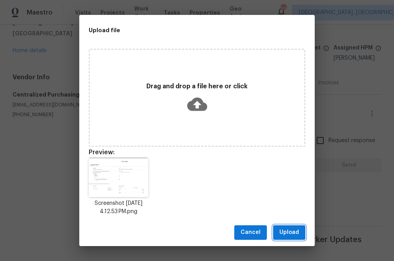
click at [296, 235] on span "Upload" at bounding box center [289, 232] width 20 height 10
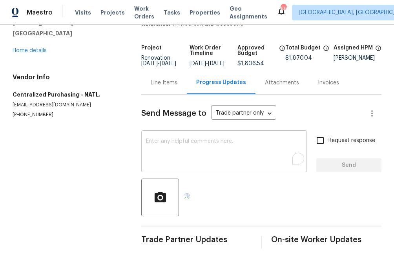
click at [176, 142] on textarea "To enrich screen reader interactions, please activate Accessibility in Grammarl…" at bounding box center [224, 151] width 156 height 27
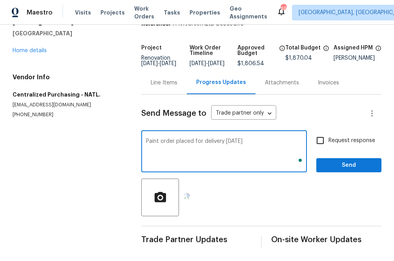
click at [152, 141] on textarea "Paint order placed for delivery [DATE]" at bounding box center [224, 151] width 156 height 27
click at [273, 141] on textarea "Additional order placed for delivery [DATE]" at bounding box center [224, 151] width 156 height 27
type textarea "Additional order placed for delivery [DATE] 9.11 by 12pm"
click at [349, 170] on button "Send" at bounding box center [348, 165] width 65 height 15
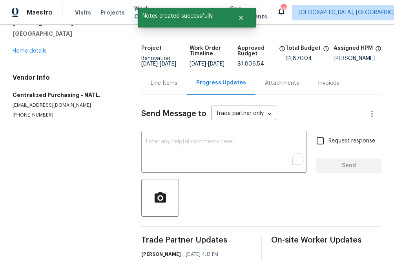
scroll to position [0, 0]
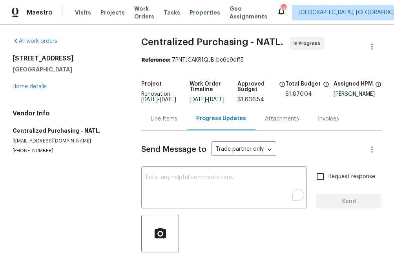
click at [158, 123] on div "Line Items" at bounding box center [164, 119] width 27 height 8
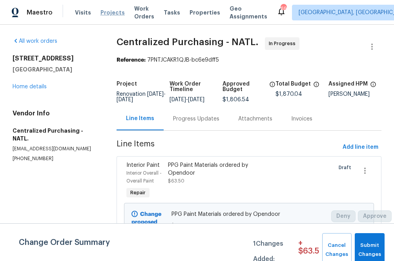
click at [110, 13] on span "Projects" at bounding box center [112, 13] width 24 height 8
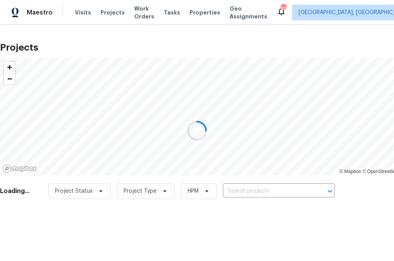
click at [277, 188] on div at bounding box center [197, 130] width 394 height 261
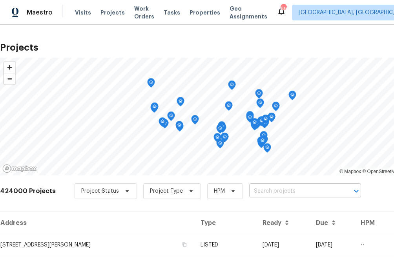
click at [269, 191] on input "text" at bounding box center [294, 191] width 90 height 12
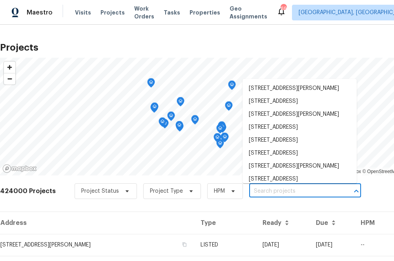
type input "p"
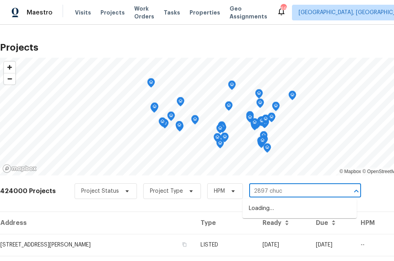
type input "2897 [PERSON_NAME]"
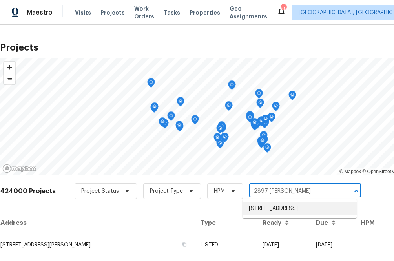
click at [264, 211] on li "[STREET_ADDRESS]" at bounding box center [299, 208] width 114 height 13
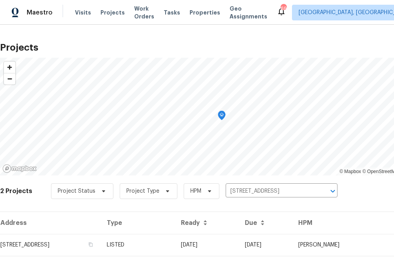
scroll to position [42, 0]
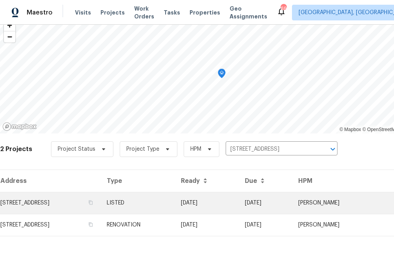
click at [100, 201] on td "[STREET_ADDRESS]" at bounding box center [50, 203] width 100 height 22
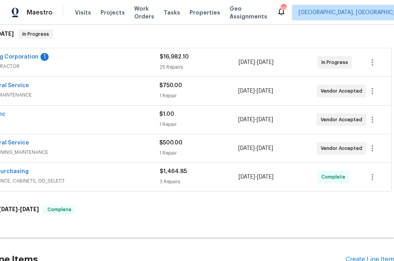
scroll to position [311, 49]
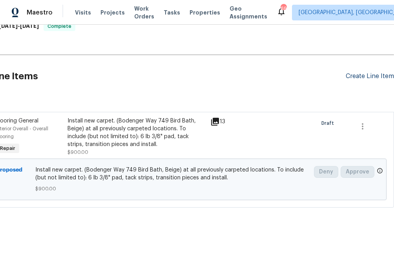
click at [371, 73] on div "Create Line Item" at bounding box center [369, 76] width 48 height 7
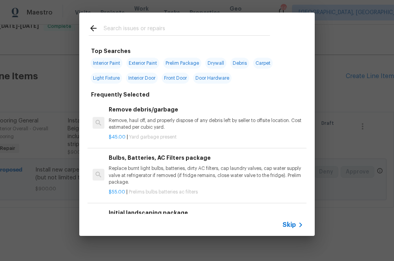
click at [287, 220] on div "Skip" at bounding box center [293, 224] width 23 height 9
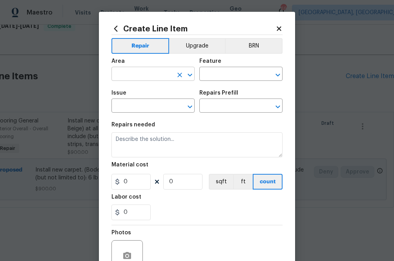
click at [157, 76] on input "text" at bounding box center [141, 75] width 61 height 12
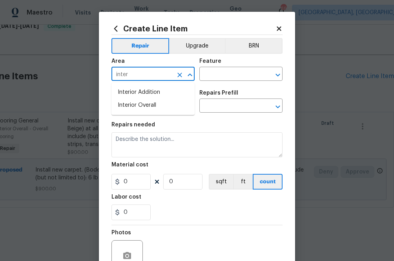
type input "inter"
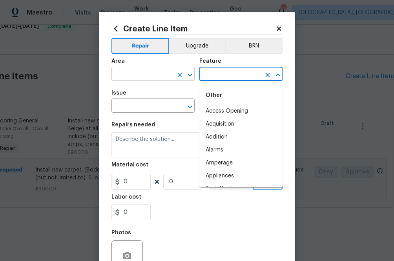
click at [145, 69] on input "text" at bounding box center [141, 75] width 61 height 12
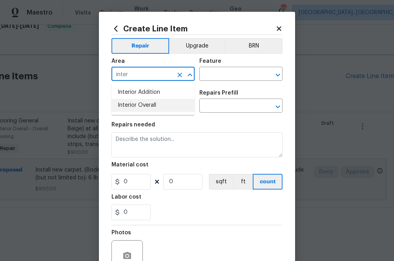
click at [142, 107] on li "Interior Overall" at bounding box center [152, 105] width 83 height 13
type input "Interior Overall"
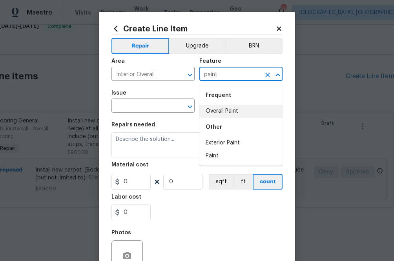
click at [231, 108] on li "Overall Paint" at bounding box center [240, 111] width 83 height 13
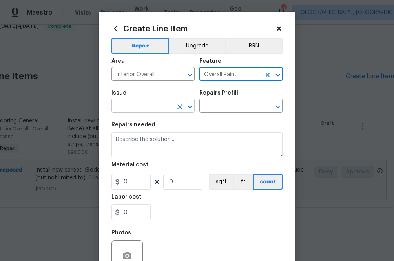
type input "Overall Paint"
click at [154, 111] on input "text" at bounding box center [141, 106] width 61 height 12
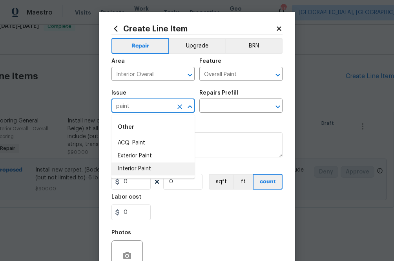
click at [153, 165] on li "Interior Paint" at bounding box center [152, 168] width 83 height 13
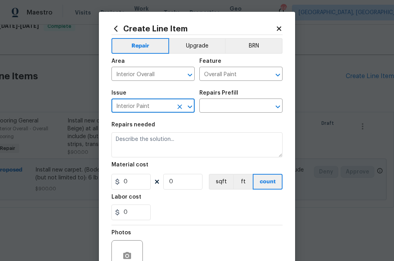
type input "Interior Paint"
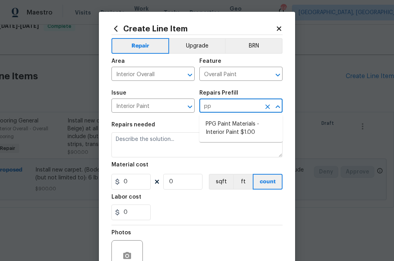
type input "ppg"
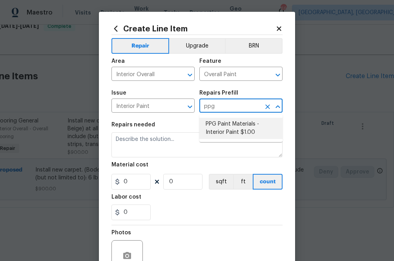
click at [227, 130] on li "PPG Paint Materials - Interior Paint $1.00" at bounding box center [240, 128] width 83 height 21
type input "PPG Paint Materials - Interior Paint $1.00"
type textarea "PPG Paint Materials ordered by Opendoor"
type input "1"
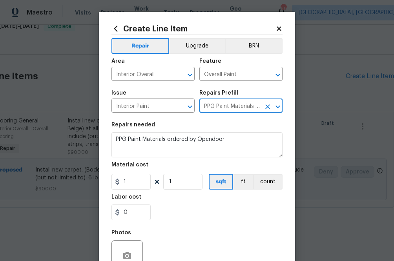
type input "PPG Paint Materials - Interior Paint $1.00"
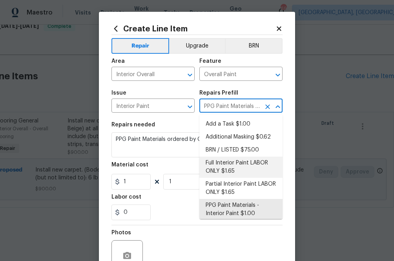
click at [148, 158] on section "Repairs needed PPG Paint Materials ordered by Opendoor Material cost 1 1 sqft f…" at bounding box center [196, 170] width 171 height 107
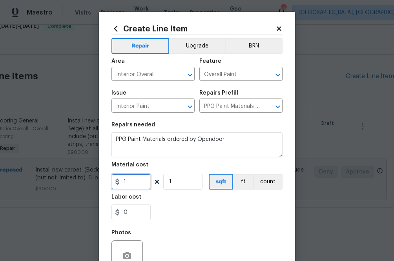
click at [136, 181] on input "1" at bounding box center [130, 182] width 39 height 16
paste input "73.22"
type input "73.22"
click at [200, 233] on div "Photos" at bounding box center [196, 250] width 171 height 51
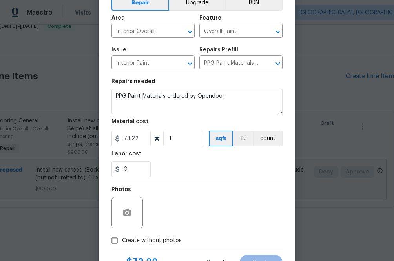
scroll to position [46, 0]
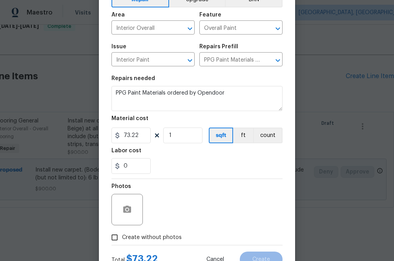
click at [171, 235] on span "Create without photos" at bounding box center [152, 237] width 60 height 8
click at [122, 235] on input "Create without photos" at bounding box center [114, 237] width 15 height 15
checkbox input "true"
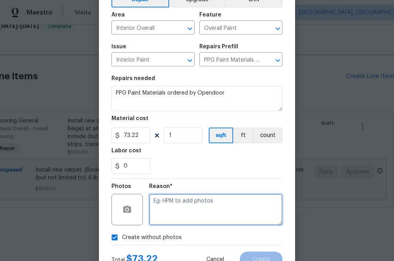
click at [177, 211] on textarea at bounding box center [215, 209] width 133 height 31
type textarea "na"
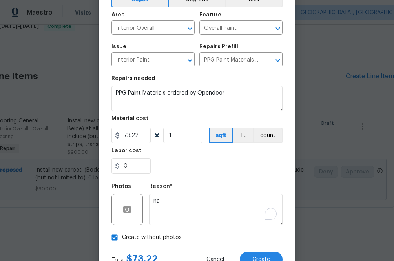
click at [235, 175] on section "Repairs needed PPG Paint Materials ordered by Opendoor Material cost 73.22 1 sq…" at bounding box center [196, 124] width 171 height 107
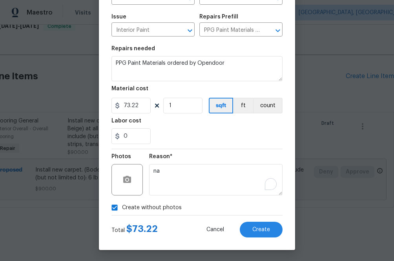
scroll to position [77, 0]
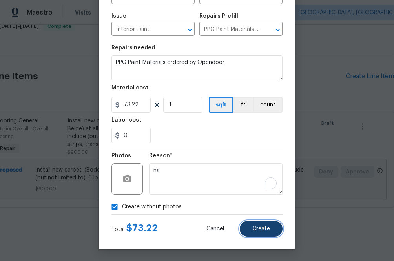
click at [268, 231] on button "Create" at bounding box center [261, 229] width 43 height 16
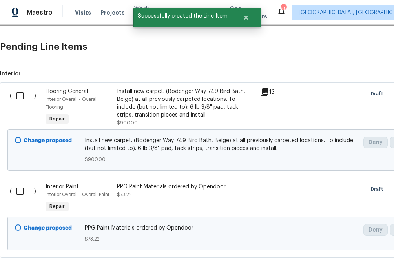
scroll to position [340, 0]
click at [24, 190] on input "checkbox" at bounding box center [23, 190] width 22 height 16
checkbox input "true"
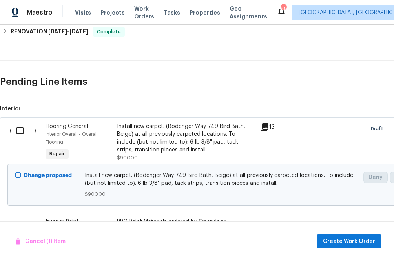
scroll to position [390, 0]
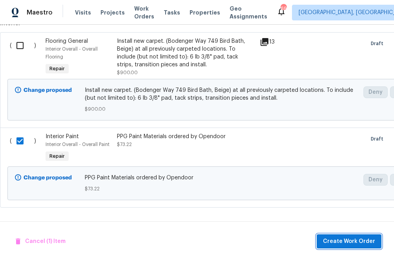
click at [334, 242] on span "Create Work Order" at bounding box center [349, 241] width 52 height 10
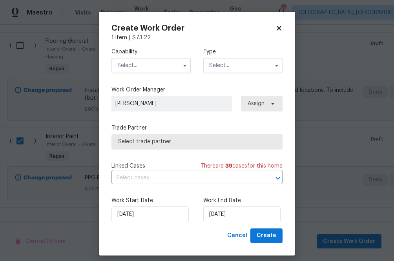
click at [160, 66] on input "text" at bounding box center [150, 66] width 79 height 16
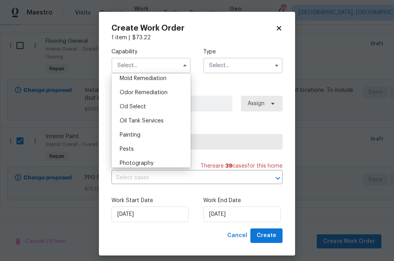
scroll to position [606, 0]
click at [169, 133] on div "Painting" at bounding box center [150, 135] width 75 height 14
type input "Painting"
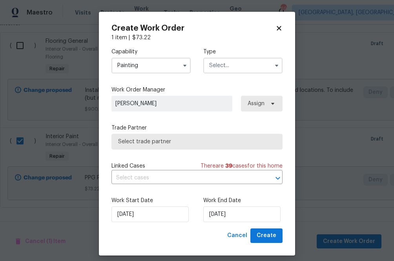
click at [228, 67] on input "text" at bounding box center [242, 66] width 79 height 16
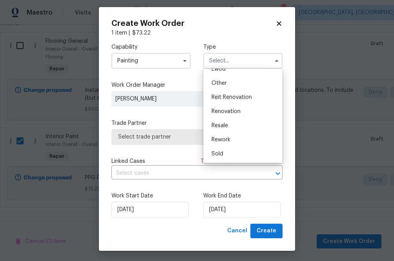
scroll to position [6, 0]
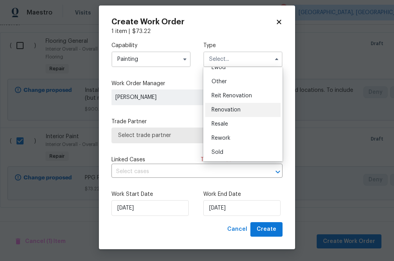
click at [233, 109] on span "Renovation" at bounding box center [225, 109] width 29 height 5
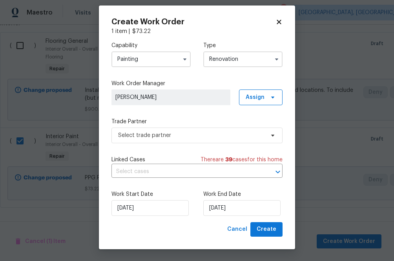
click at [238, 60] on input "Renovation" at bounding box center [242, 59] width 79 height 16
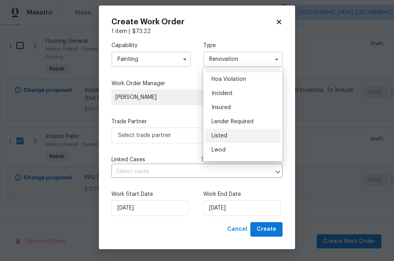
scroll to position [11, 0]
click at [228, 135] on div "Listed" at bounding box center [242, 135] width 75 height 14
type input "Listed"
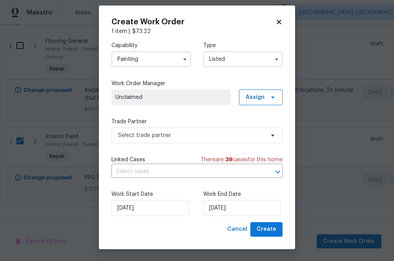
click at [201, 107] on div "Capability Painting Type Listed Work Order Manager Unclaimed Assign Trade Partn…" at bounding box center [196, 128] width 171 height 187
click at [247, 100] on span "Assign" at bounding box center [254, 97] width 19 height 8
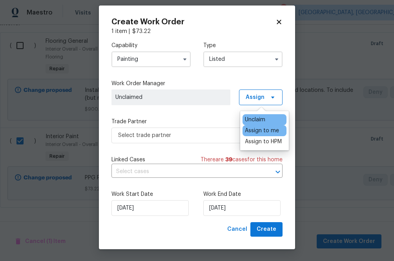
click at [247, 135] on div "Assign to me" at bounding box center [264, 130] width 44 height 11
click at [247, 132] on div "Assign to me" at bounding box center [262, 131] width 34 height 8
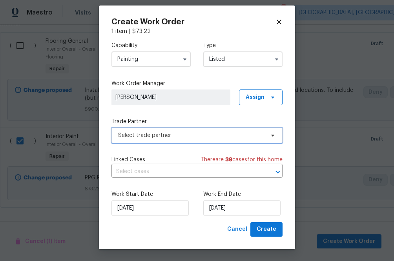
click at [216, 132] on span "Select trade partner" at bounding box center [191, 135] width 146 height 8
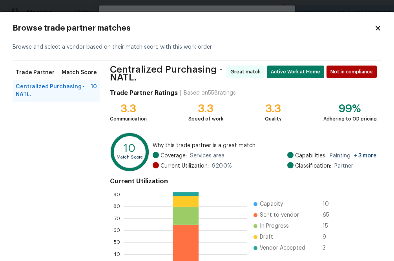
scroll to position [88, 0]
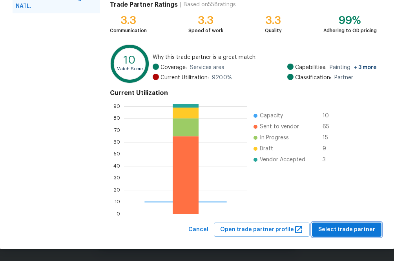
click at [353, 235] on button "Select trade partner" at bounding box center [346, 229] width 69 height 15
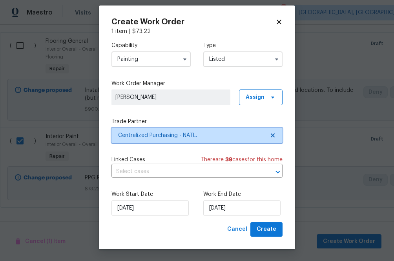
scroll to position [0, 0]
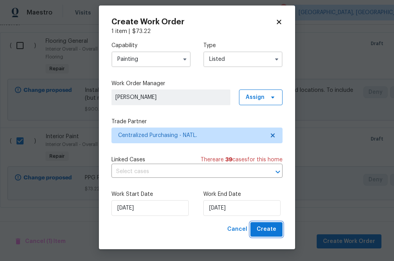
click at [265, 232] on span "Create" at bounding box center [266, 229] width 20 height 10
checkbox input "false"
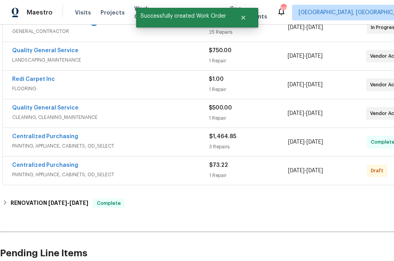
scroll to position [195, 0]
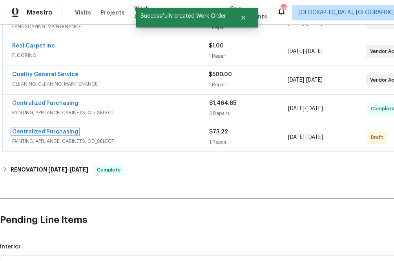
click at [55, 133] on link "Centralized Purchasing" at bounding box center [45, 131] width 66 height 5
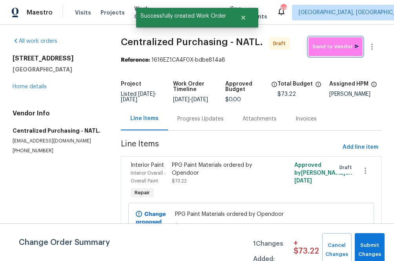
click at [331, 45] on span "Send to Vendor" at bounding box center [335, 46] width 46 height 9
